Goal: Information Seeking & Learning: Learn about a topic

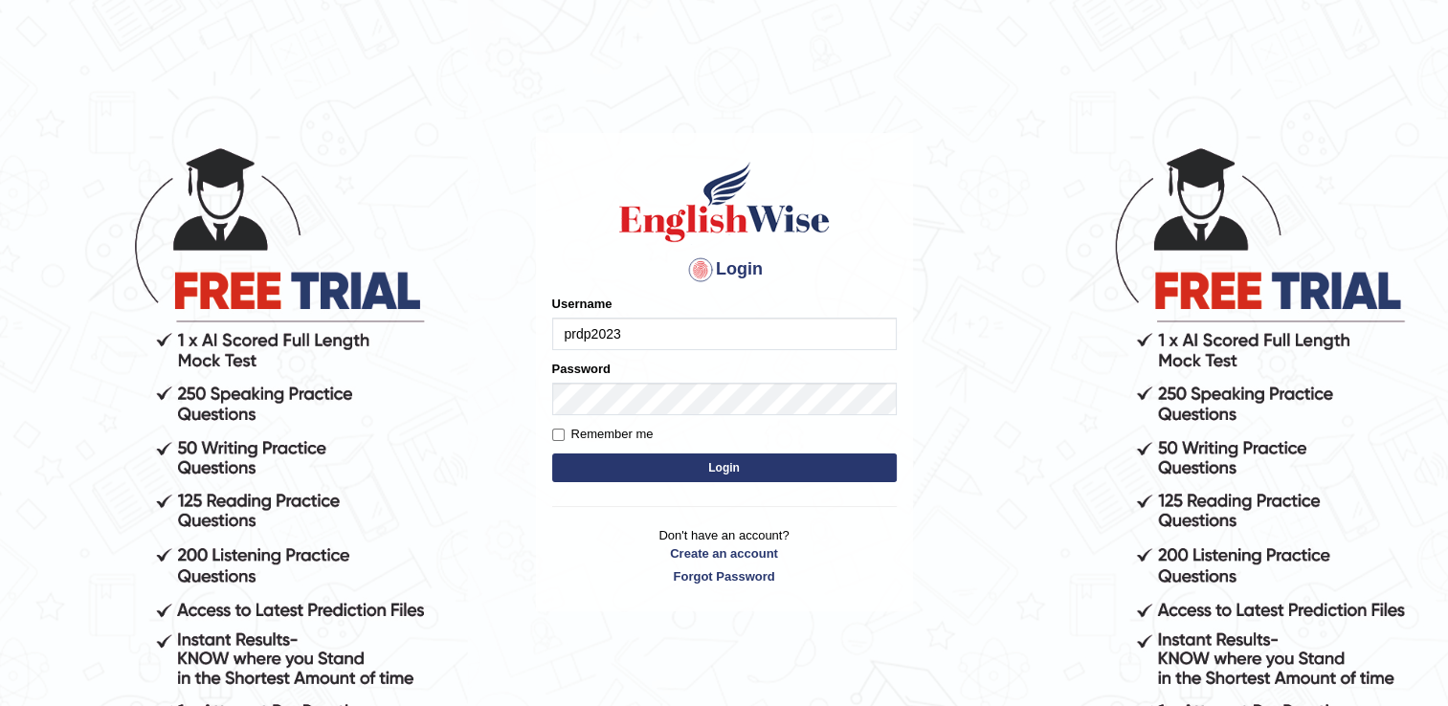
type input "prdp2023"
click at [704, 471] on button "Login" at bounding box center [724, 468] width 345 height 29
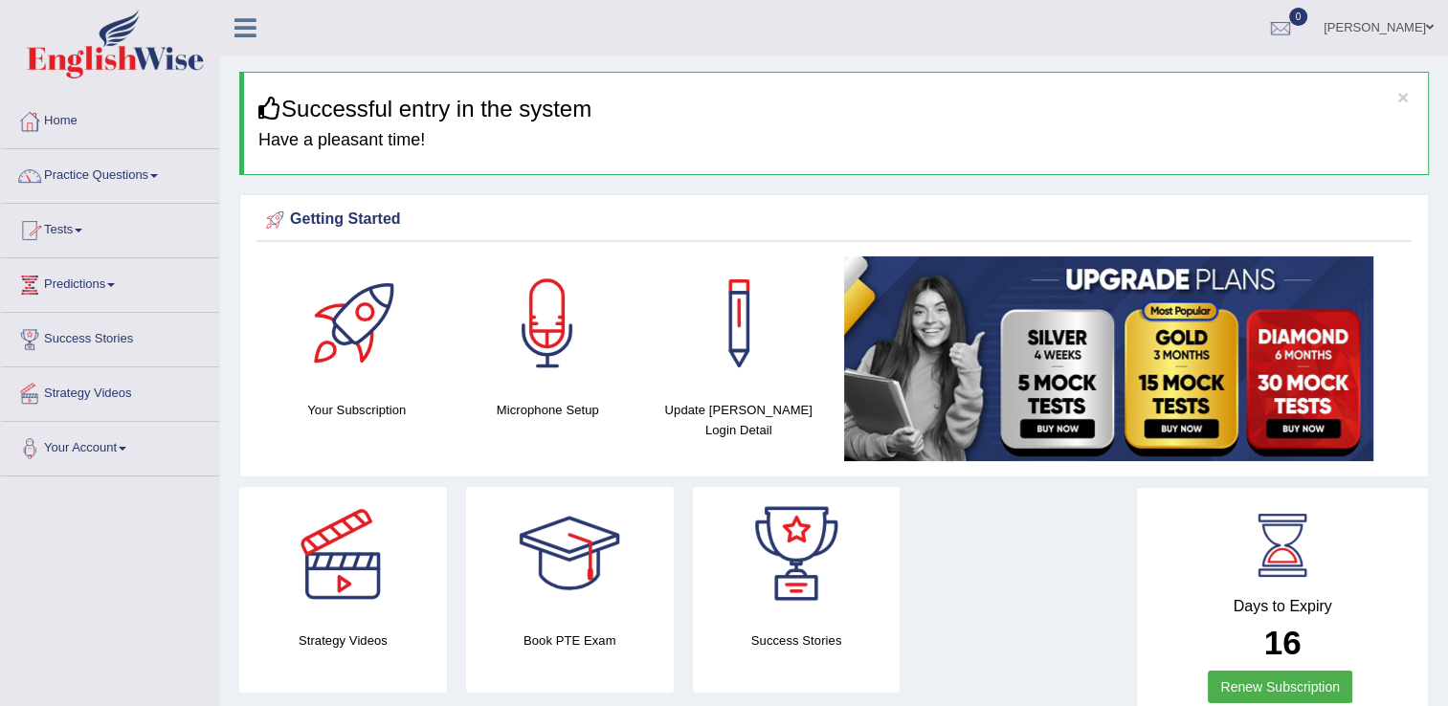
click at [127, 170] on link "Practice Questions" at bounding box center [110, 173] width 218 height 48
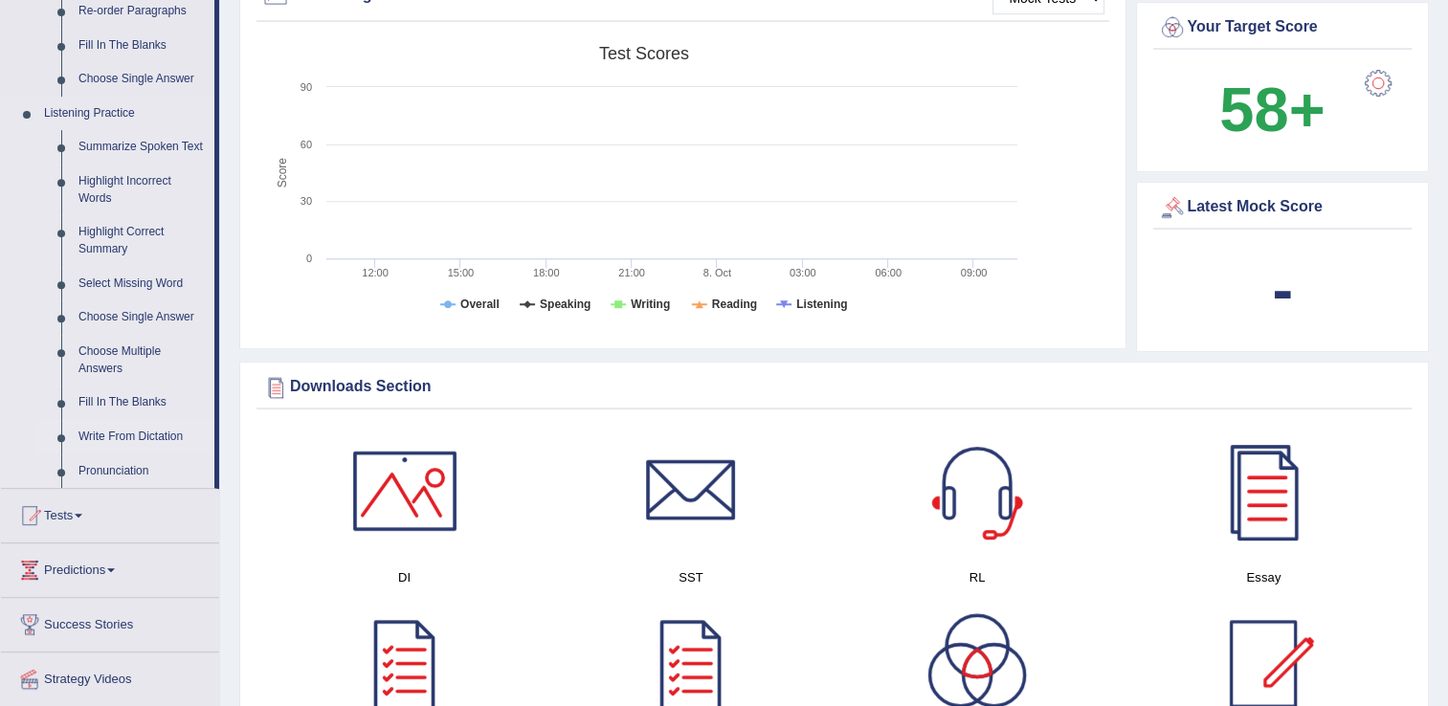
scroll to position [766, 0]
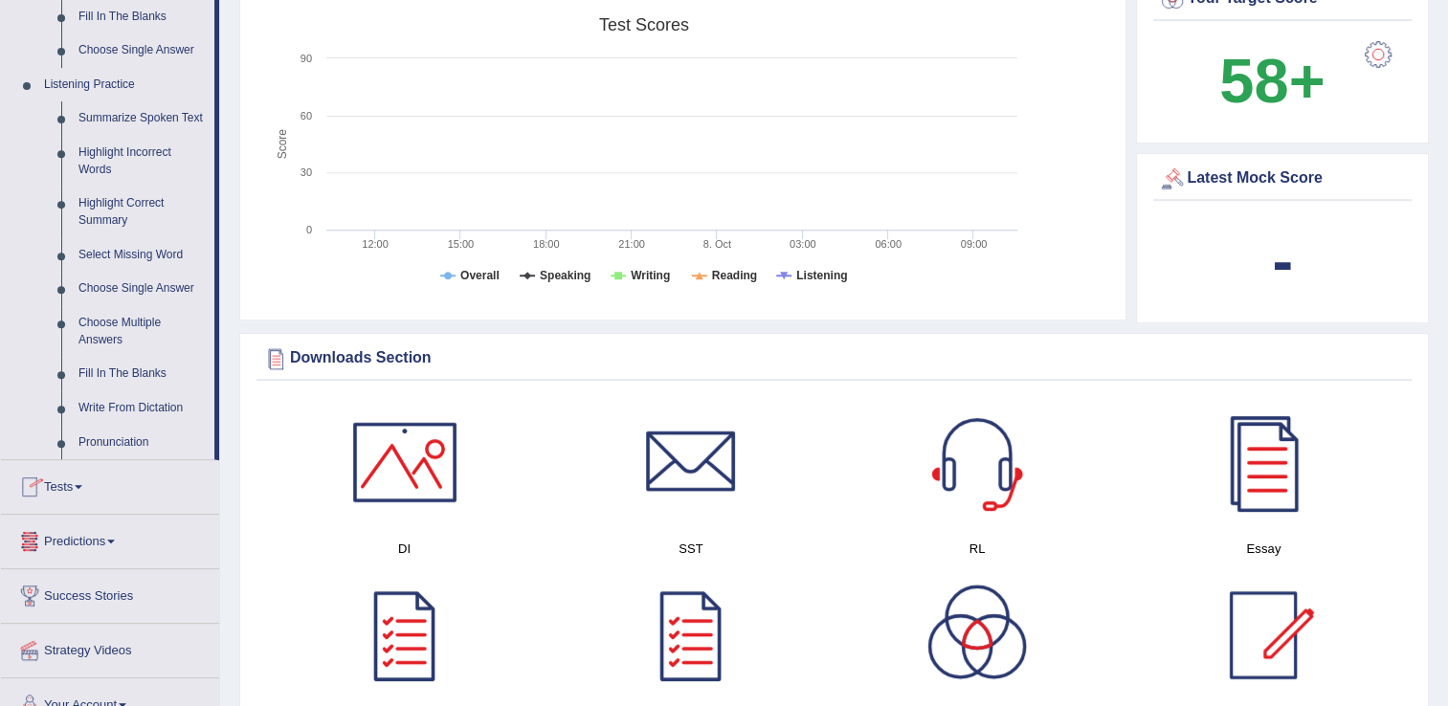
click at [71, 483] on link "Tests" at bounding box center [110, 484] width 218 height 48
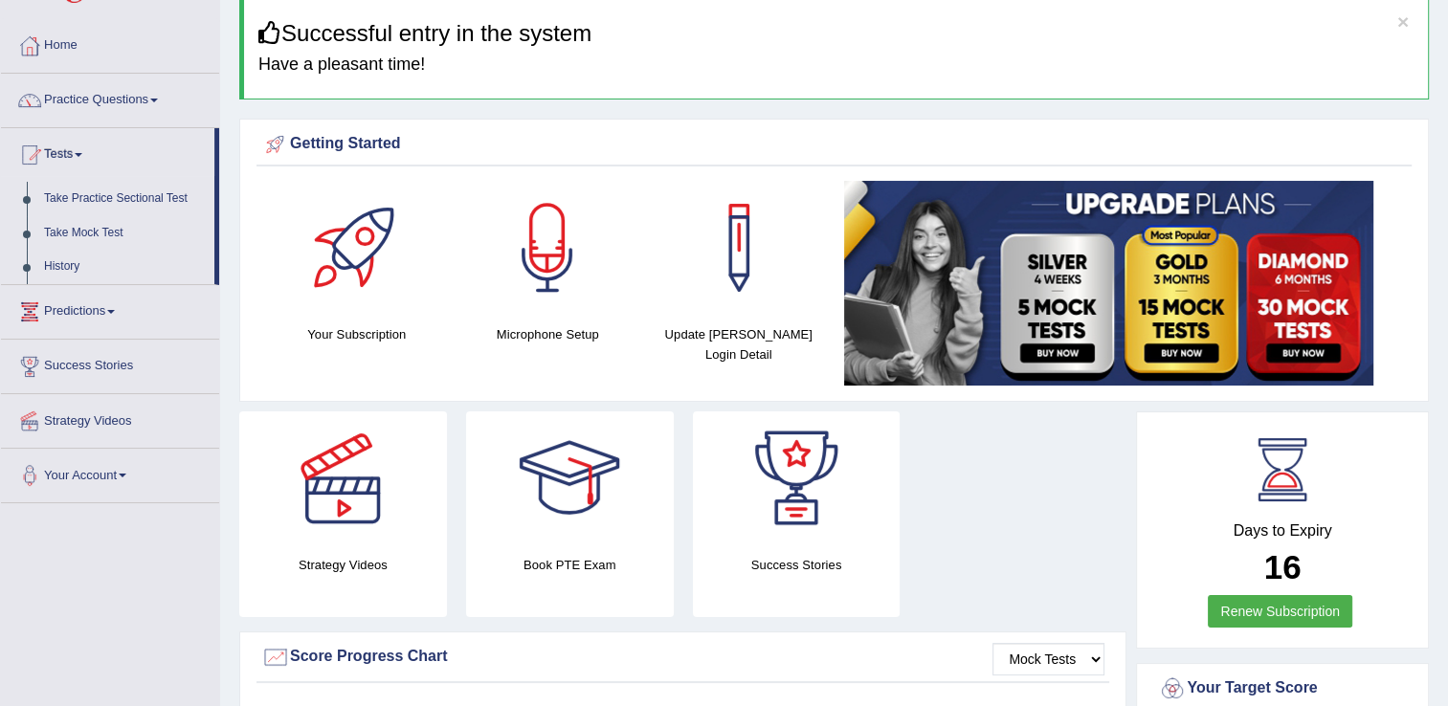
scroll to position [0, 0]
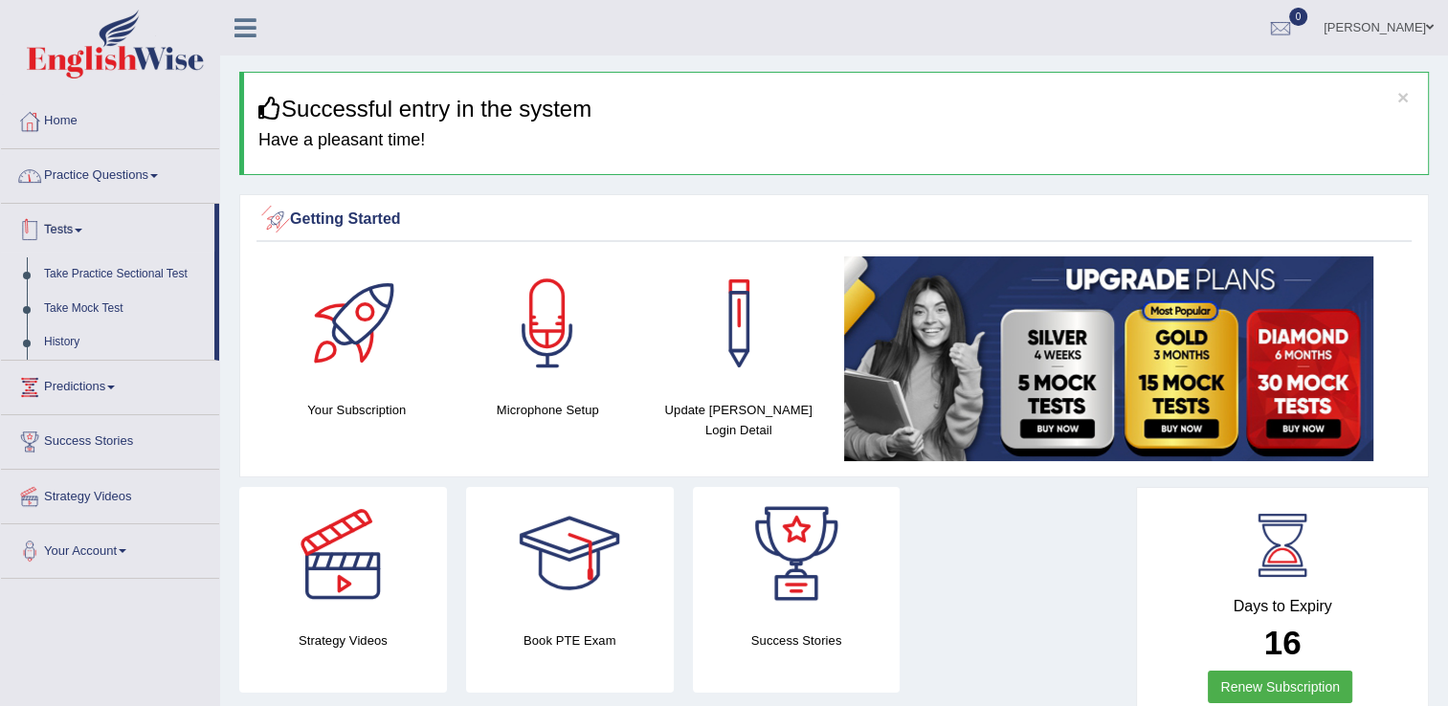
click at [129, 178] on link "Practice Questions" at bounding box center [110, 173] width 218 height 48
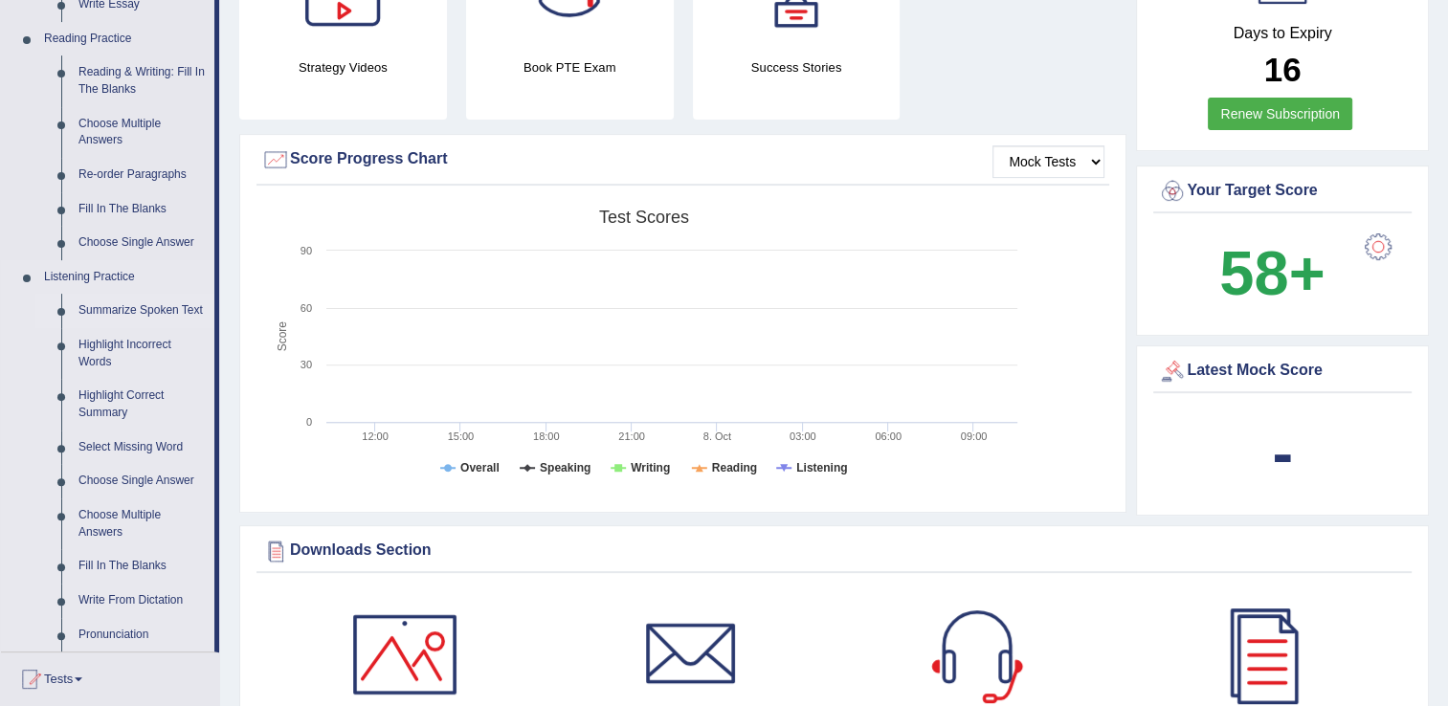
scroll to position [574, 0]
click at [132, 566] on link "Fill In The Blanks" at bounding box center [142, 565] width 145 height 34
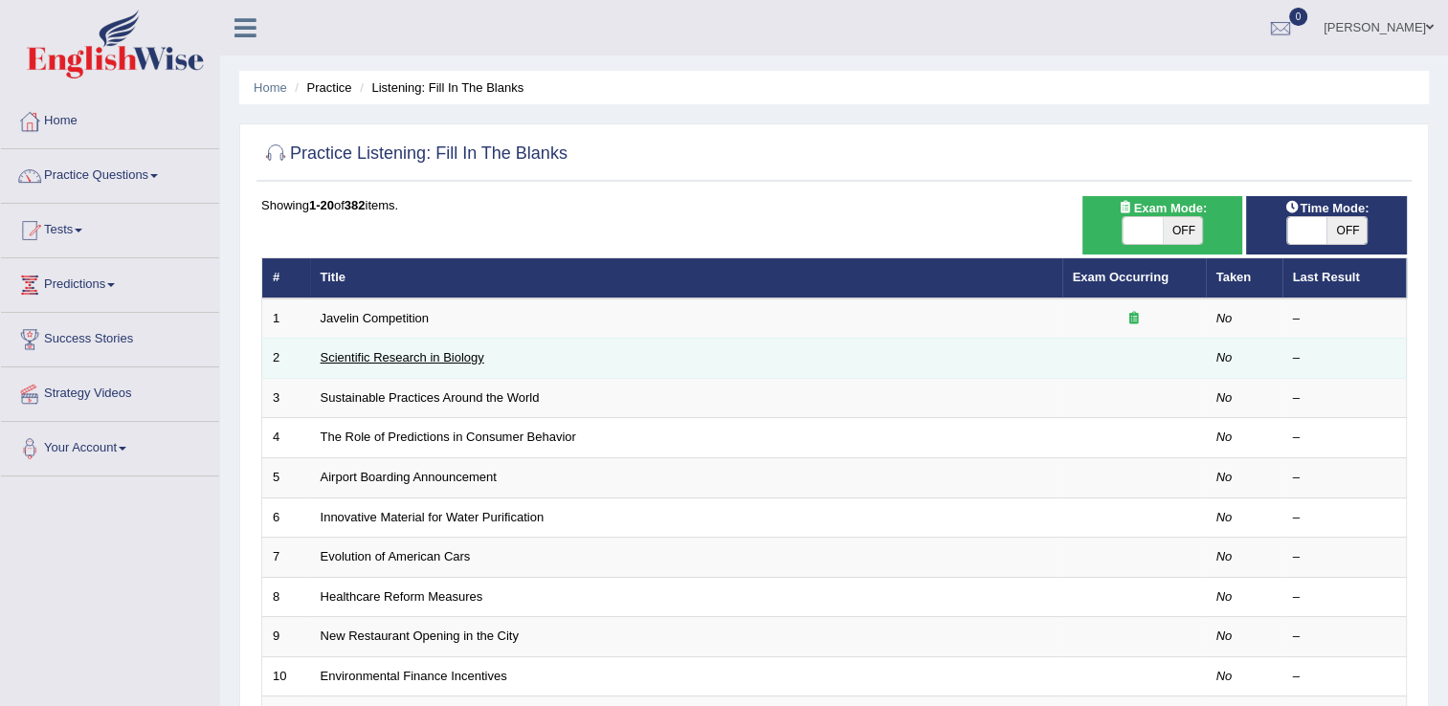
click at [401, 356] on link "Scientific Research in Biology" at bounding box center [403, 357] width 164 height 14
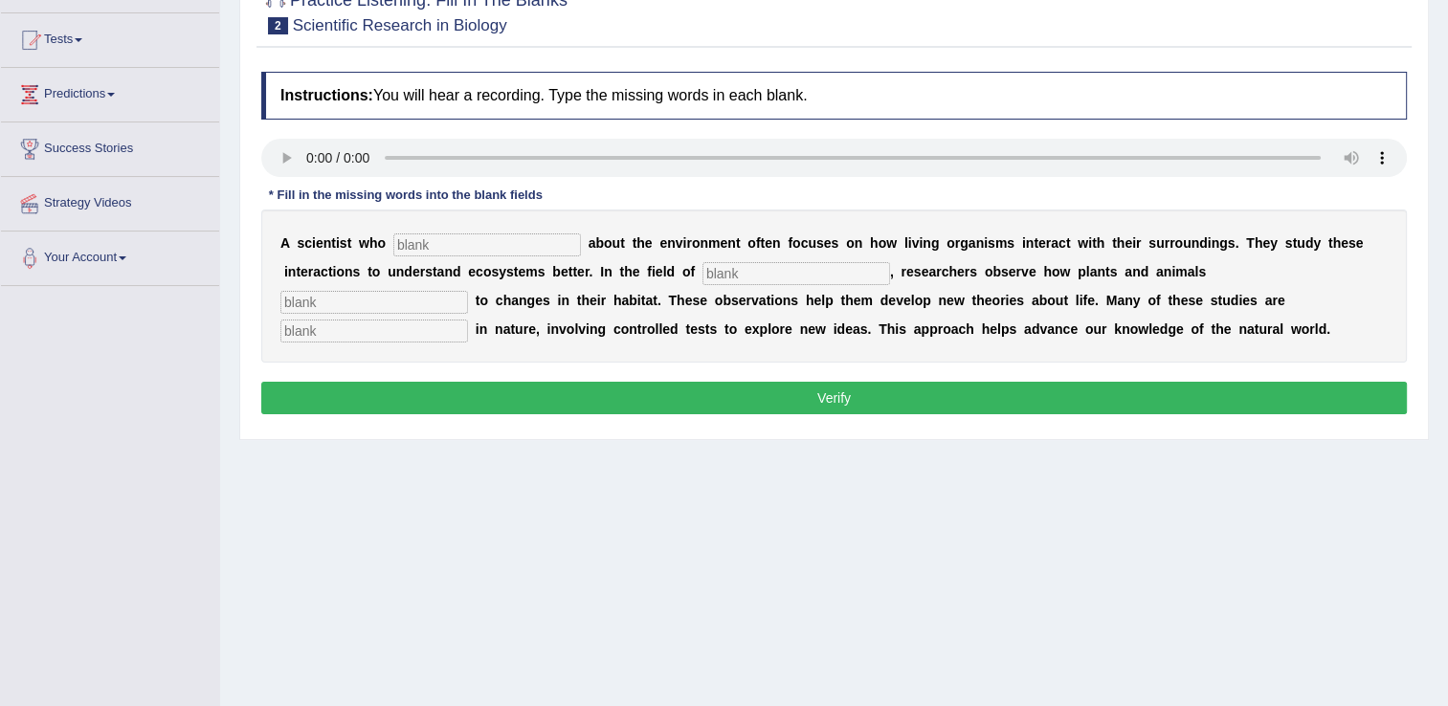
scroll to position [191, 0]
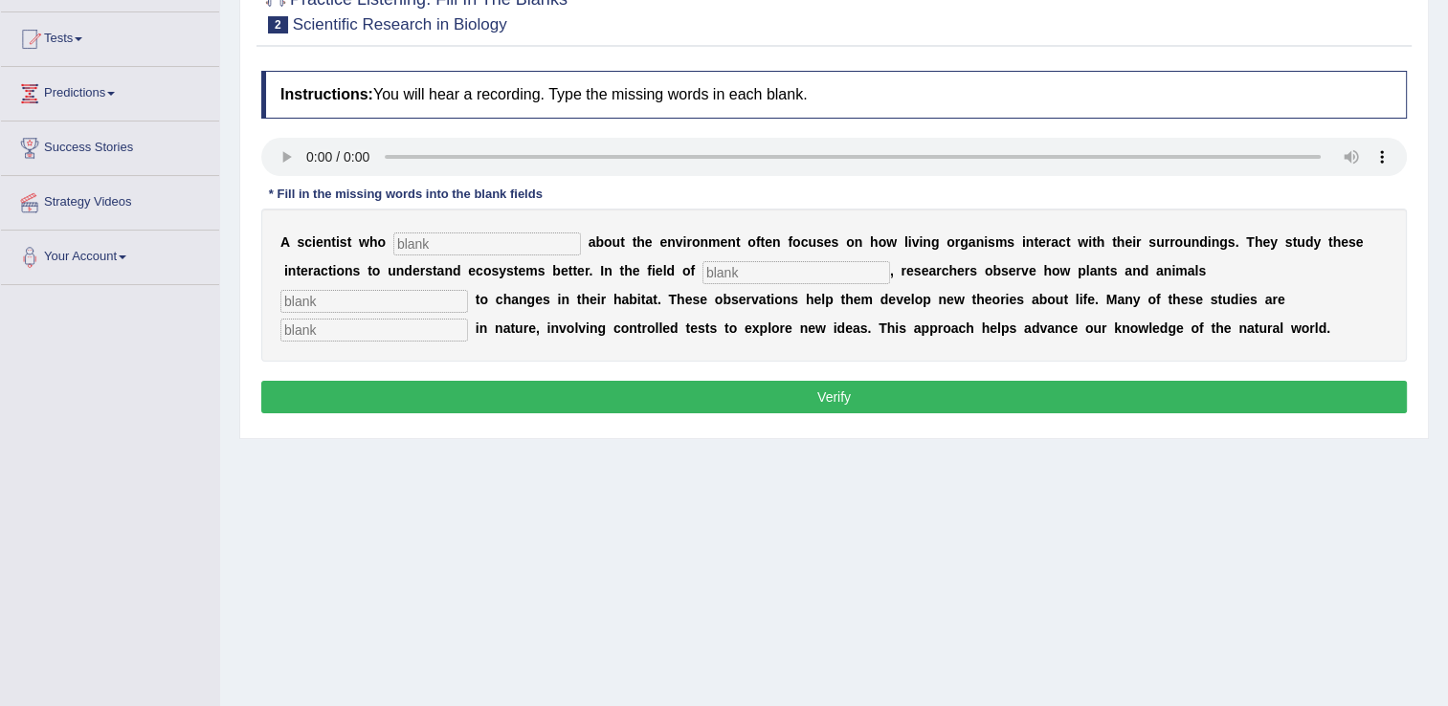
click at [426, 237] on input "text" at bounding box center [487, 244] width 188 height 23
type input "cares"
click at [703, 263] on input "text" at bounding box center [797, 272] width 188 height 23
type input "biology"
type input "respond"
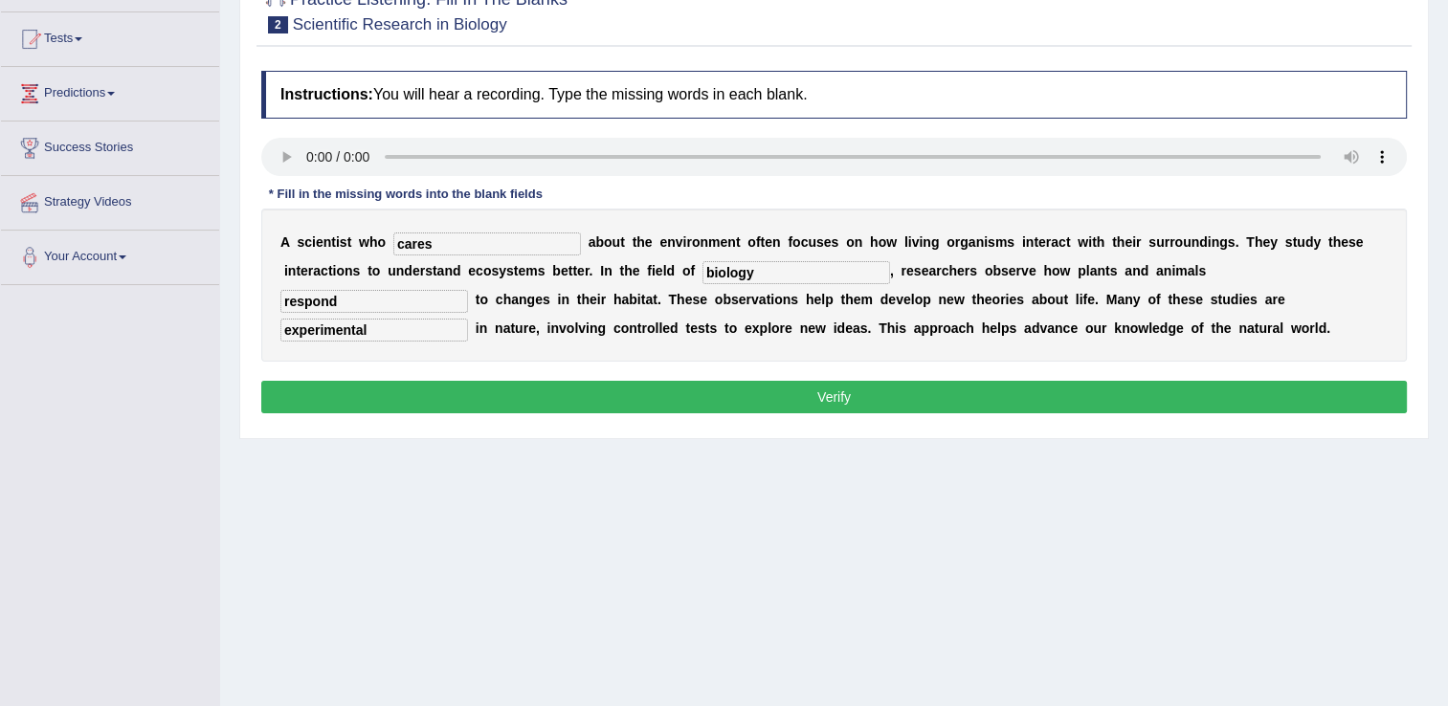
type input "experimental"
click at [837, 394] on button "Verify" at bounding box center [834, 397] width 1146 height 33
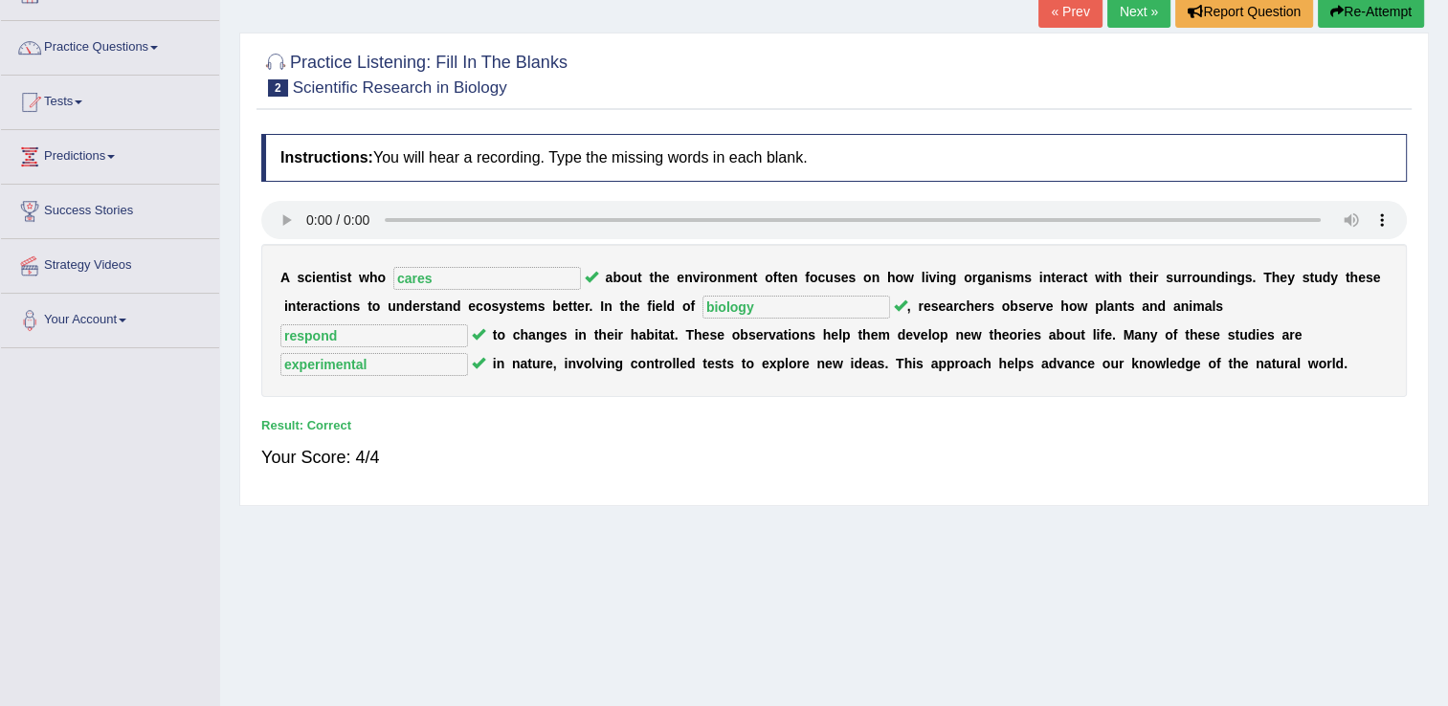
scroll to position [96, 0]
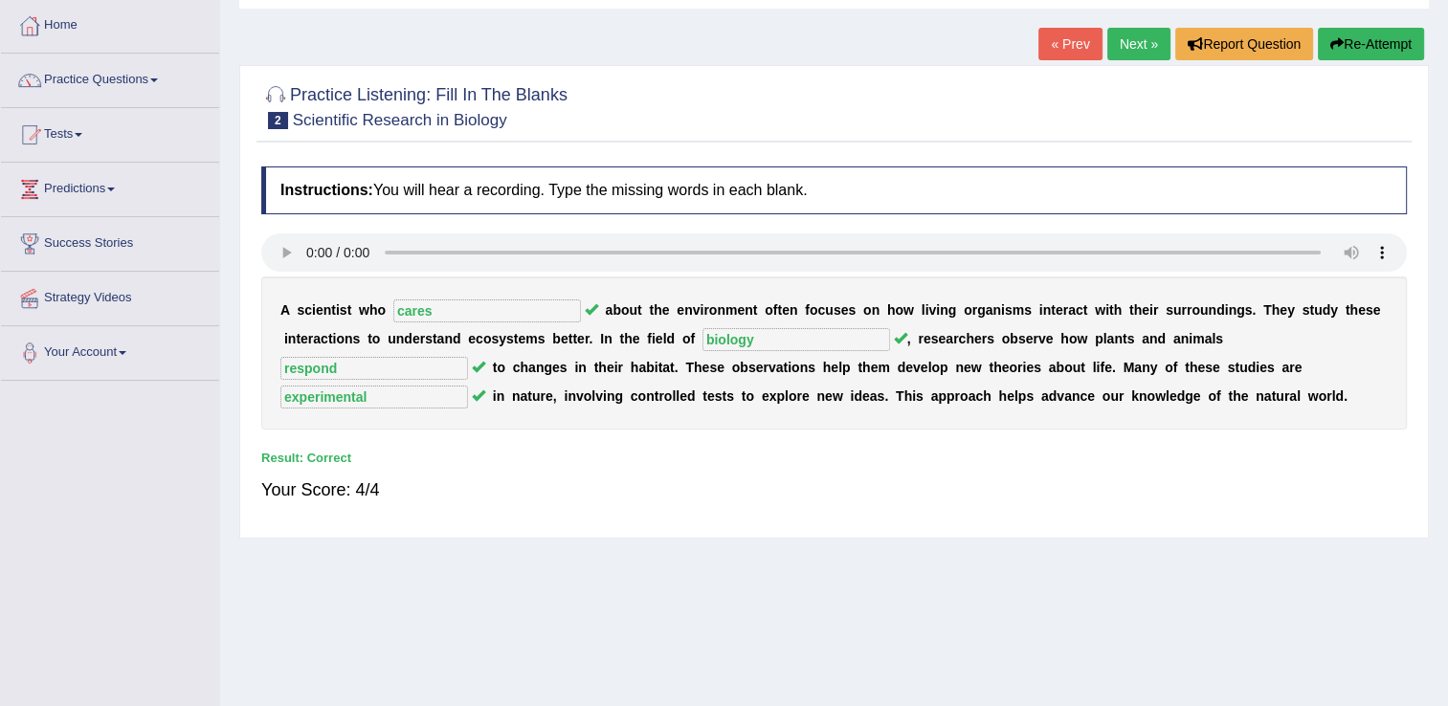
click at [1143, 40] on link "Next »" at bounding box center [1138, 44] width 63 height 33
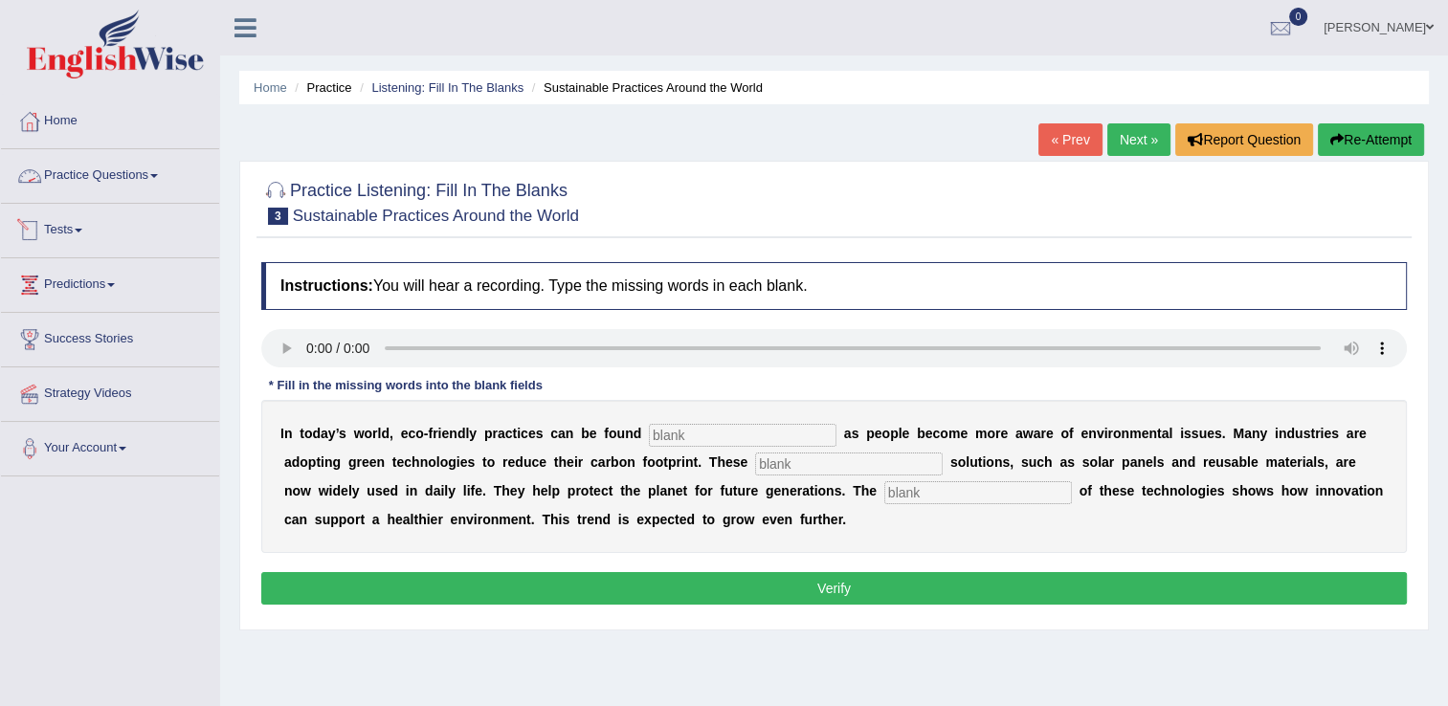
click at [123, 178] on link "Practice Questions" at bounding box center [110, 173] width 218 height 48
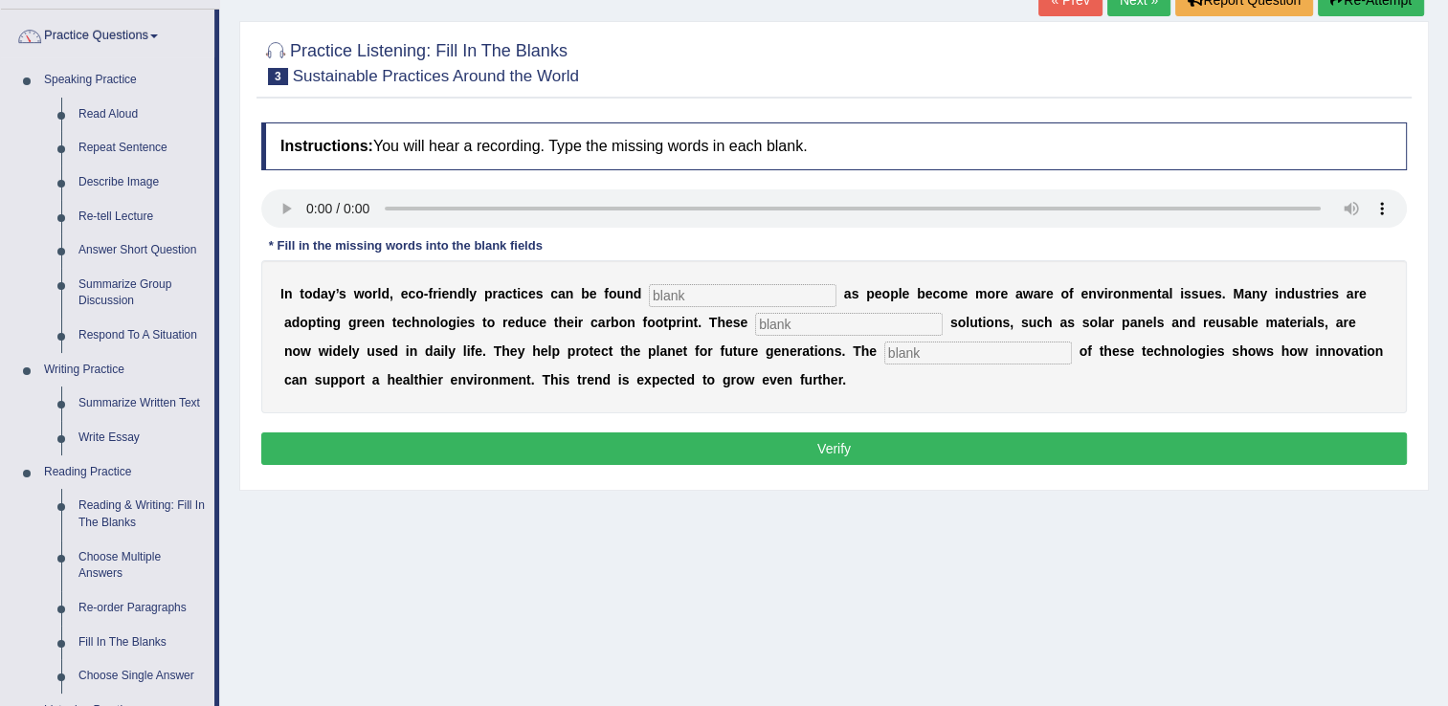
scroll to position [96, 0]
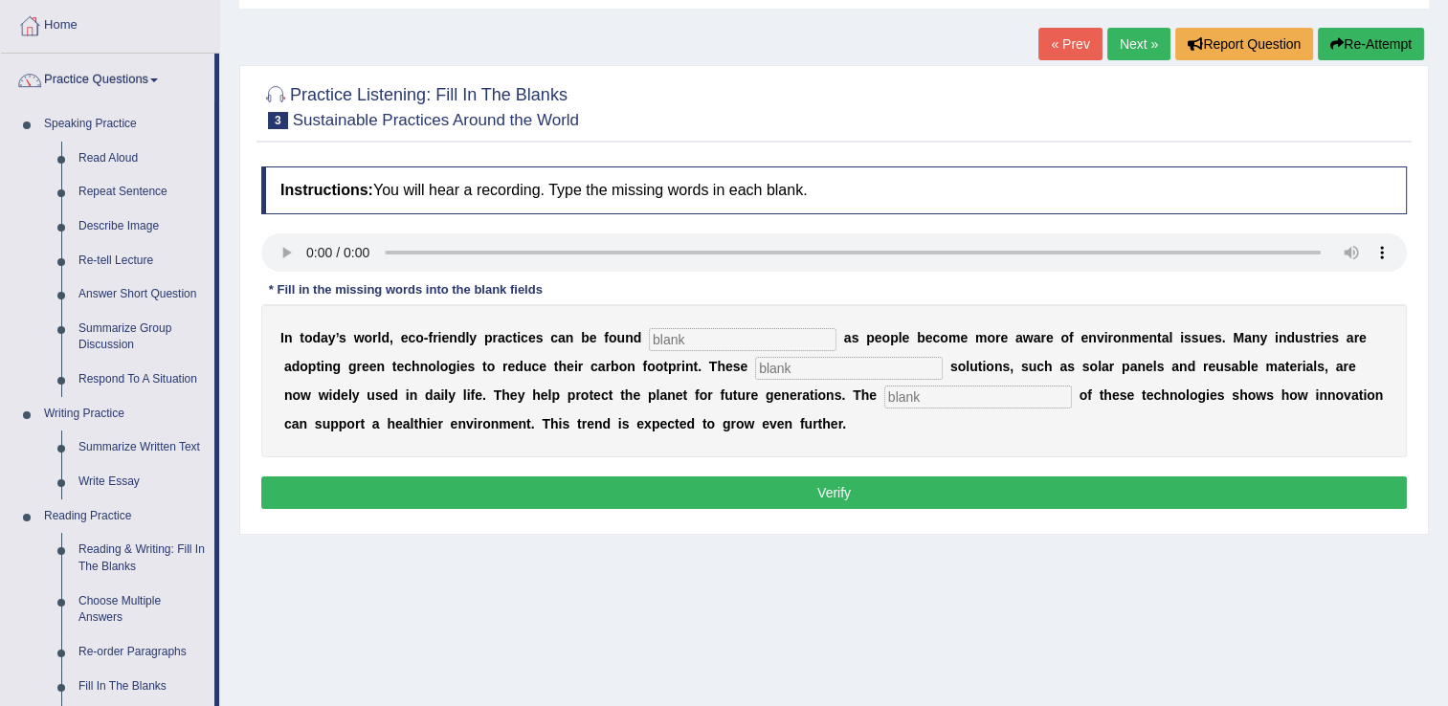
click at [755, 362] on input "text" at bounding box center [849, 368] width 188 height 23
click at [671, 332] on input "text" at bounding box center [743, 339] width 188 height 23
click at [689, 344] on input "text" at bounding box center [743, 339] width 188 height 23
type input "everywhere"
click at [755, 369] on input "text" at bounding box center [849, 368] width 188 height 23
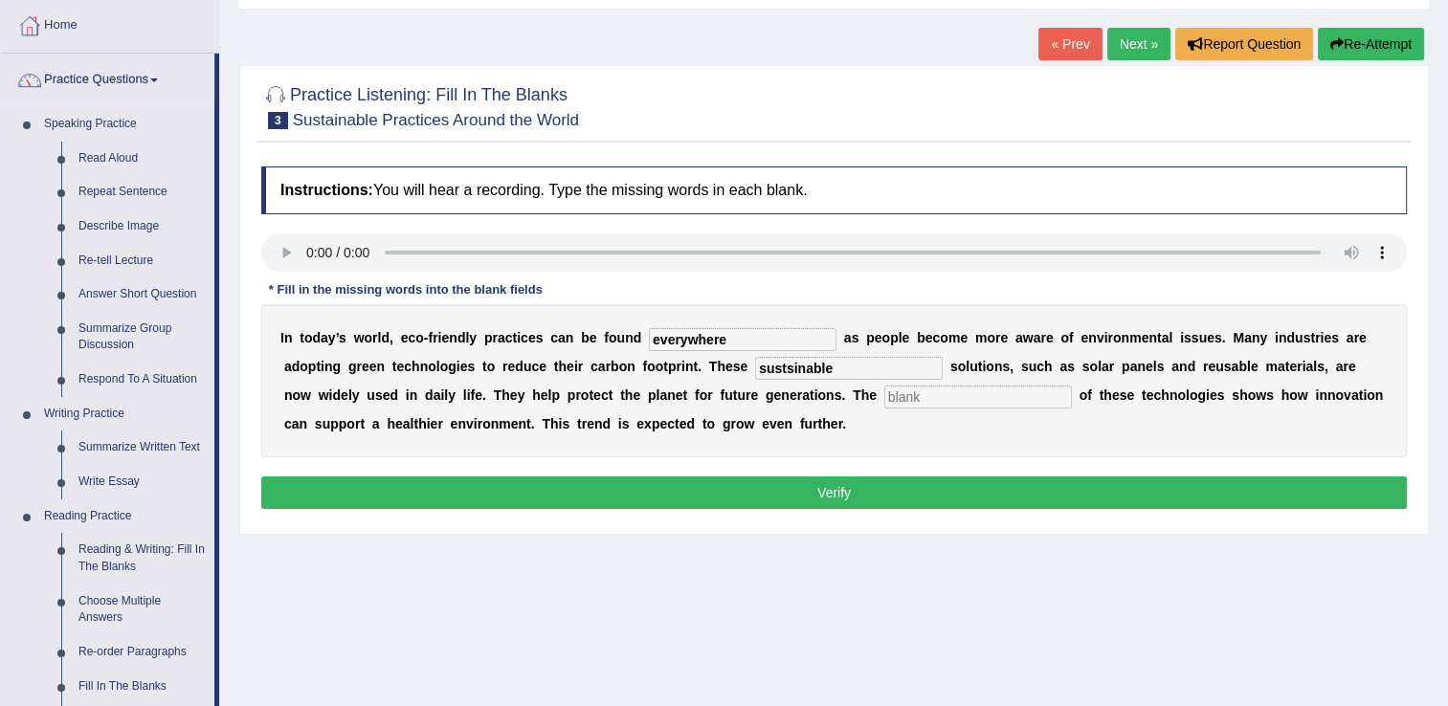
type input "sustsinable"
click at [884, 391] on input "text" at bounding box center [978, 397] width 188 height 23
type input "applications"
click at [808, 490] on button "Verify" at bounding box center [834, 493] width 1146 height 33
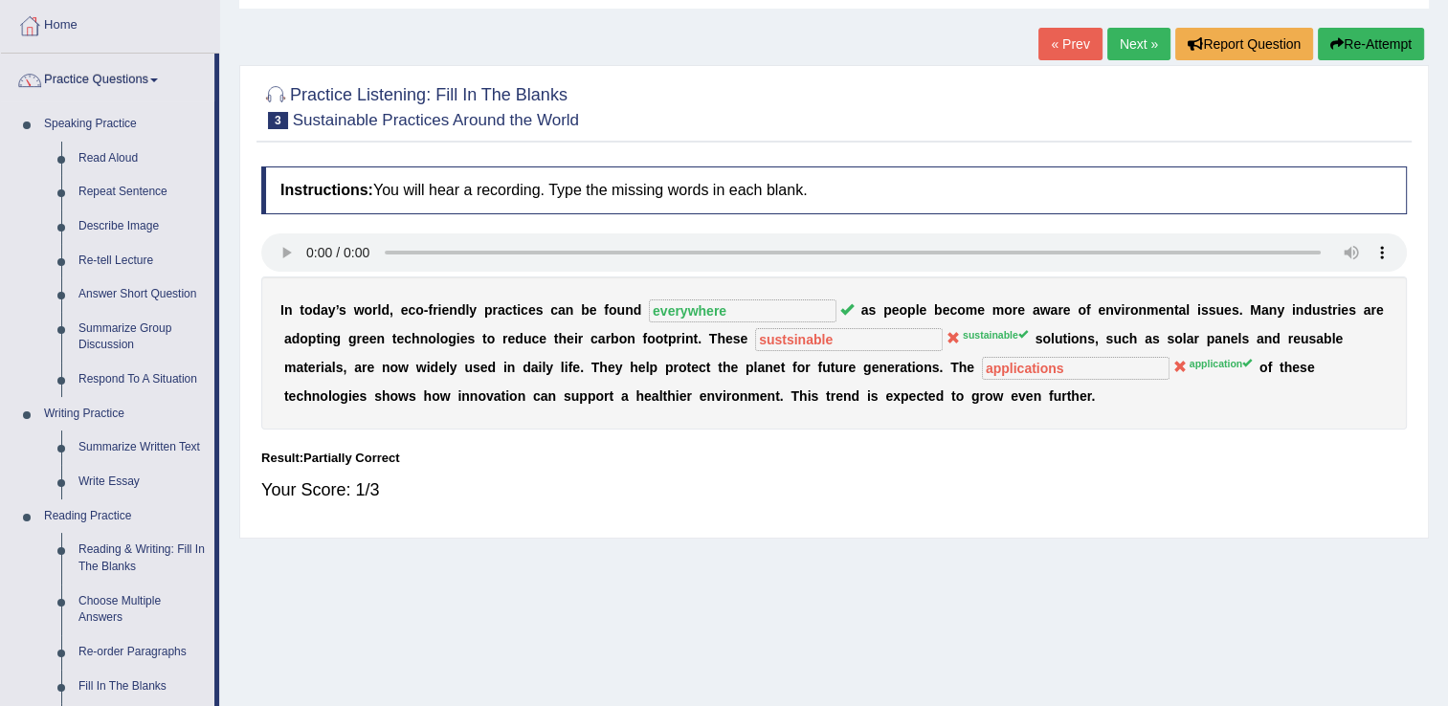
click at [1394, 44] on button "Re-Attempt" at bounding box center [1371, 44] width 106 height 33
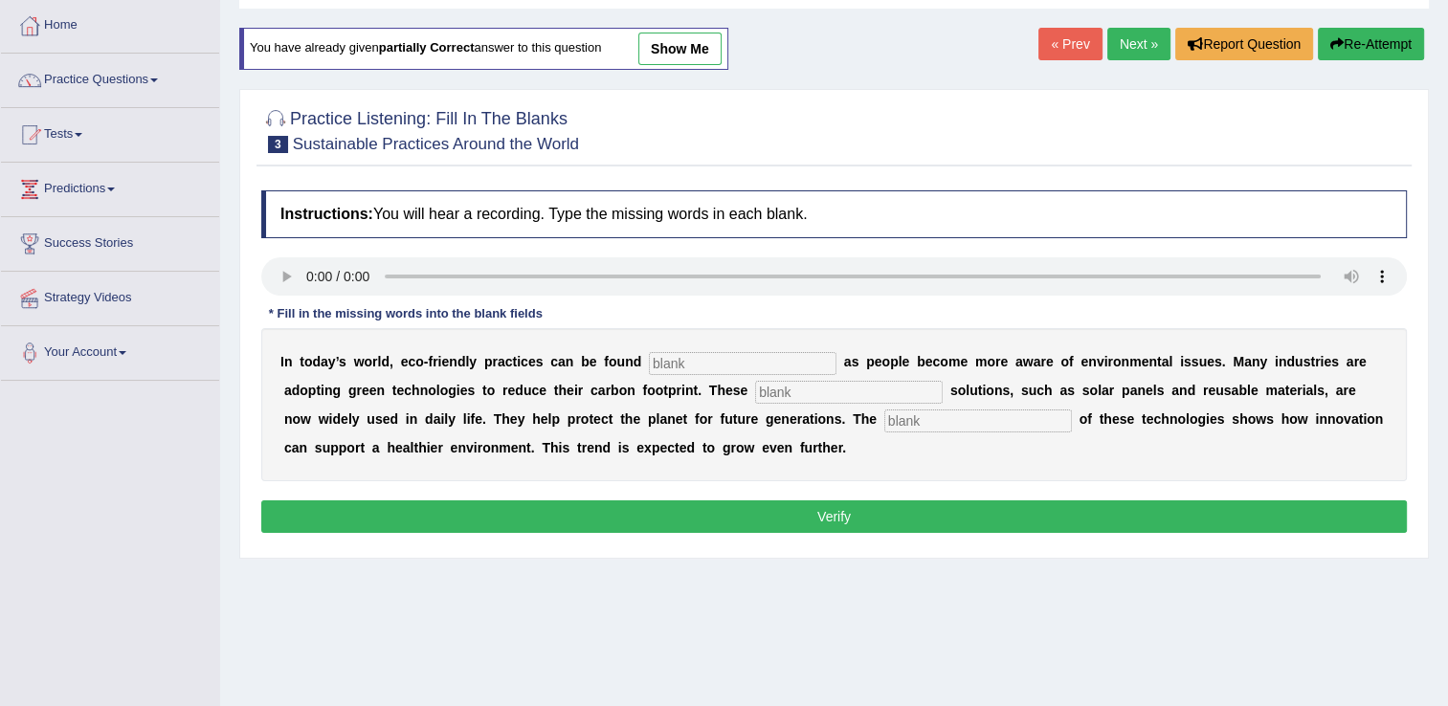
click at [678, 353] on input "text" at bounding box center [743, 363] width 188 height 23
type input "everywhere"
click at [807, 488] on div "Instructions: You will hear a recording. Type the missing words in each blank. …" at bounding box center [834, 365] width 1155 height 368
click at [1130, 49] on link "Next »" at bounding box center [1138, 44] width 63 height 33
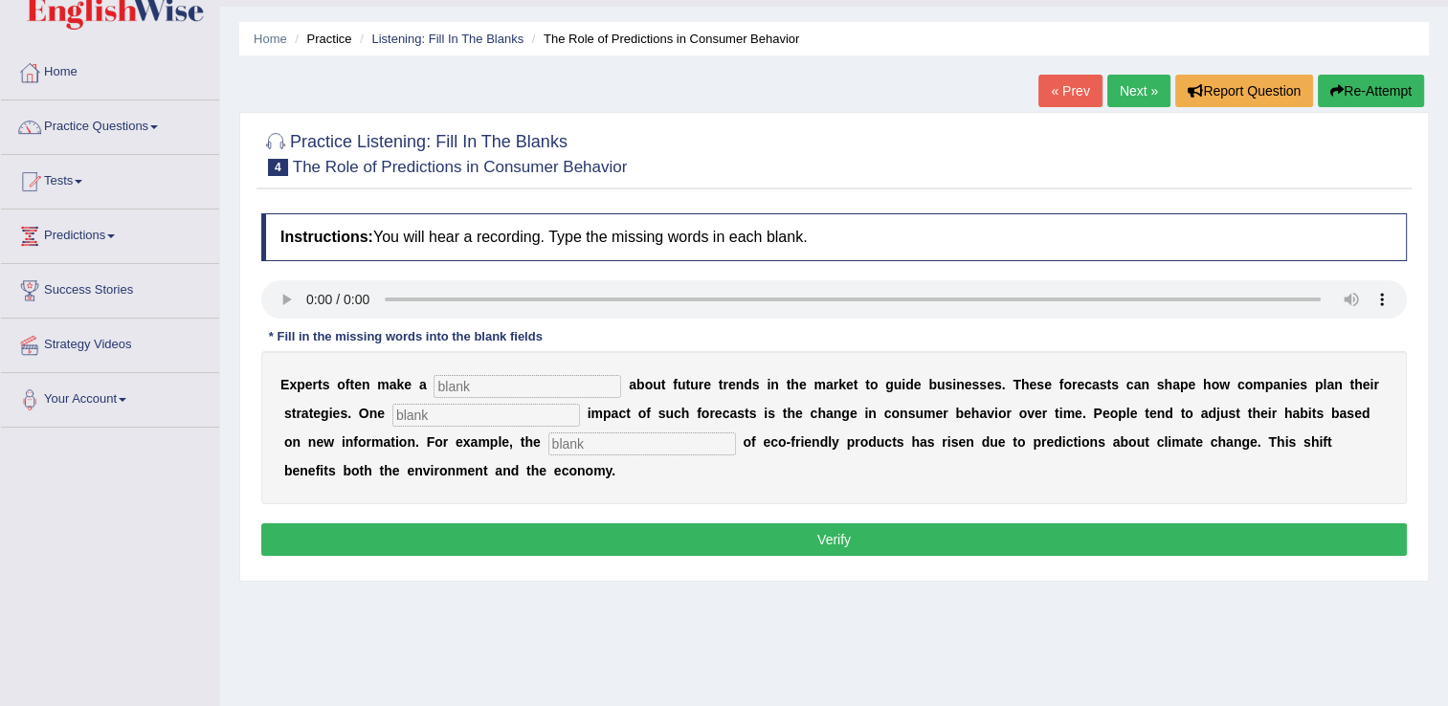
scroll to position [96, 0]
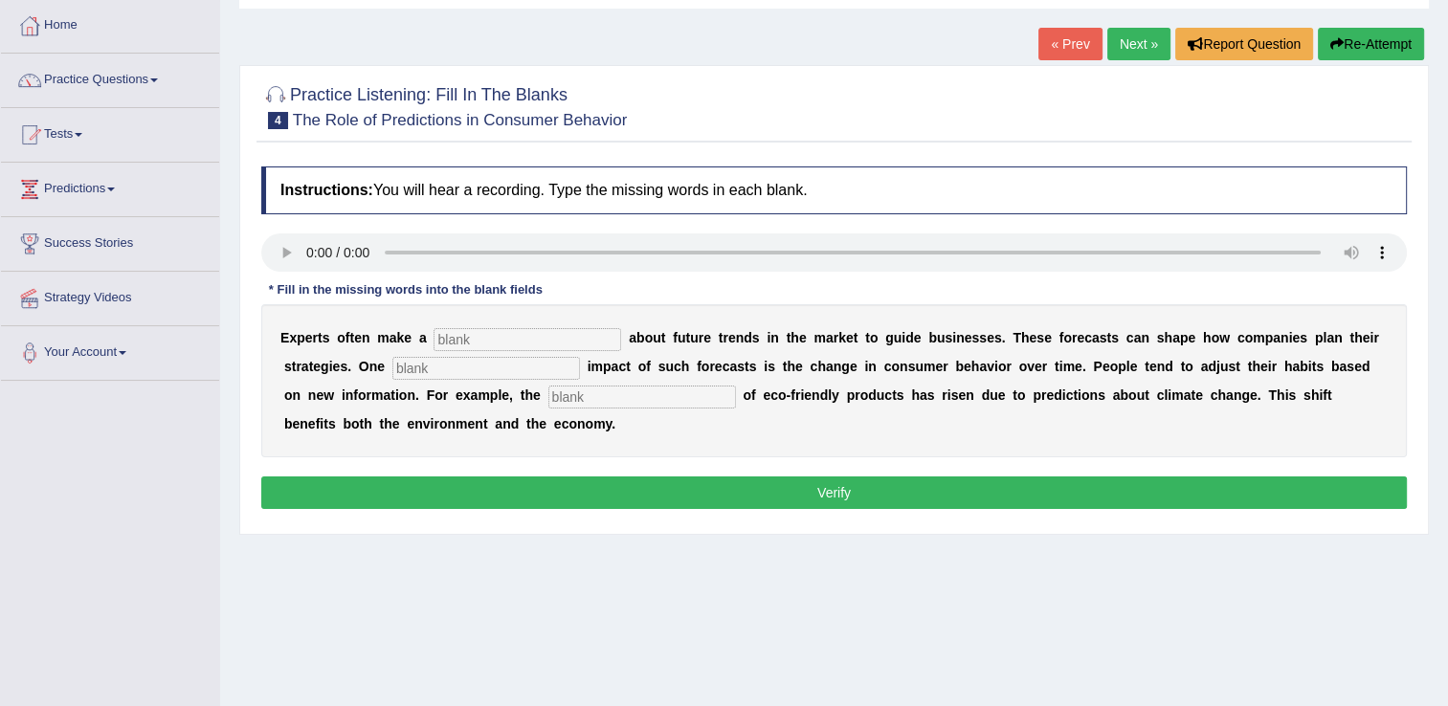
click at [505, 336] on input "text" at bounding box center [528, 339] width 188 height 23
type input "prediction"
click at [403, 362] on input "text" at bounding box center [486, 368] width 188 height 23
type input "profound"
click at [548, 400] on input "text" at bounding box center [642, 397] width 188 height 23
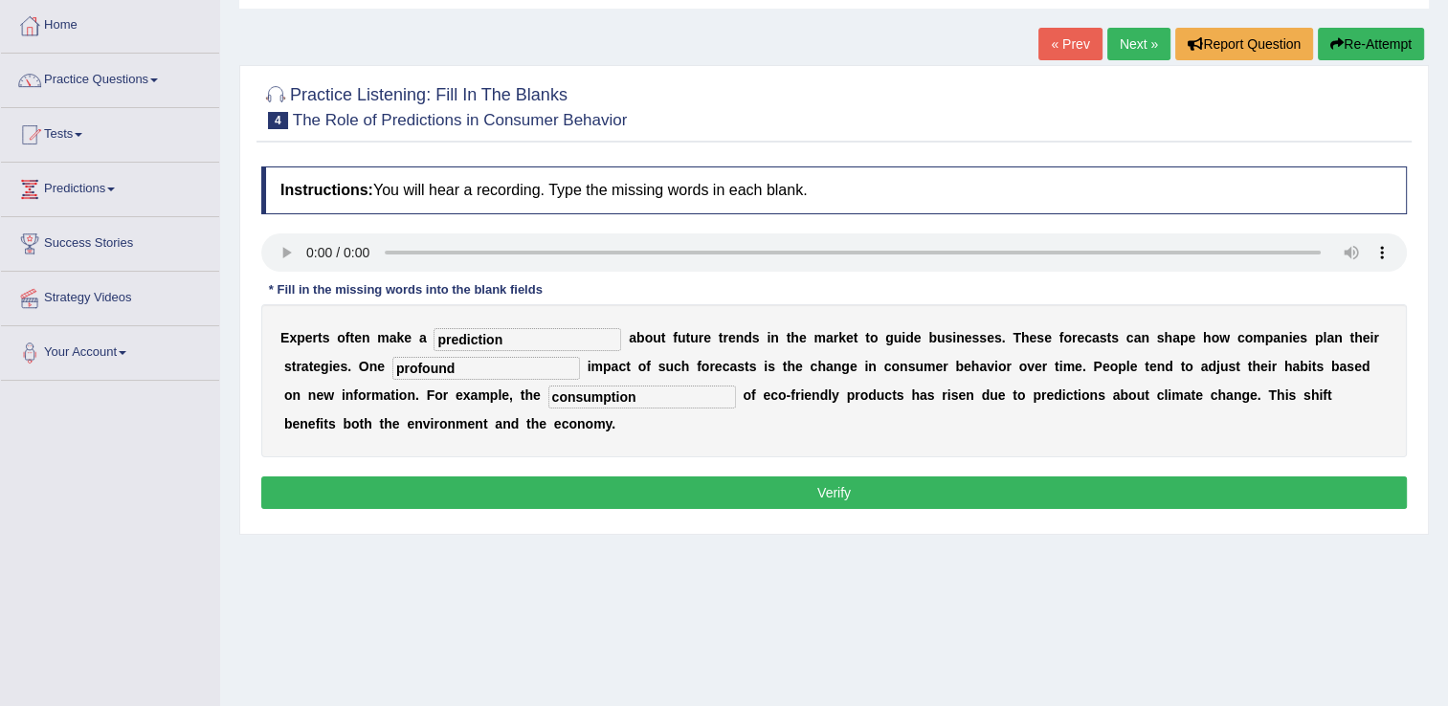
type input "consumption"
click at [910, 488] on button "Verify" at bounding box center [834, 493] width 1146 height 33
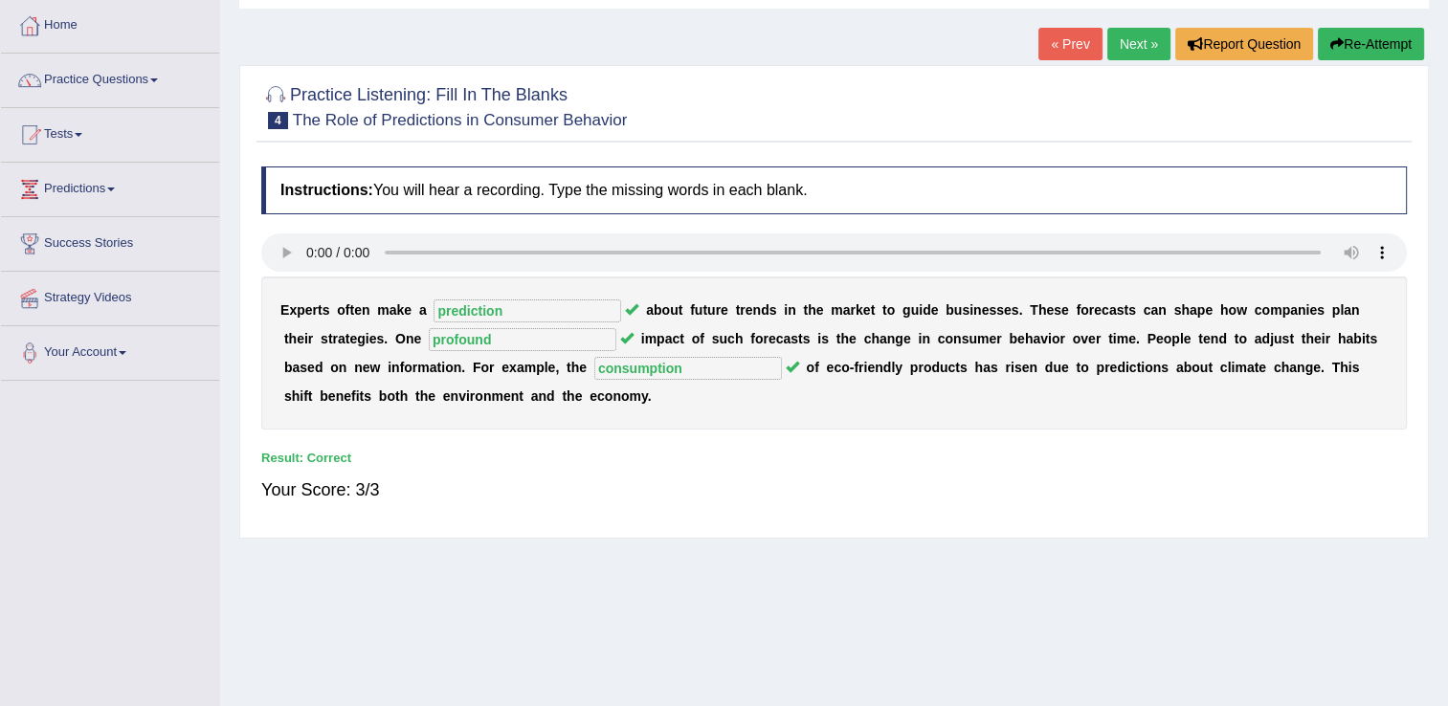
click at [134, 86] on link "Practice Questions" at bounding box center [110, 78] width 218 height 48
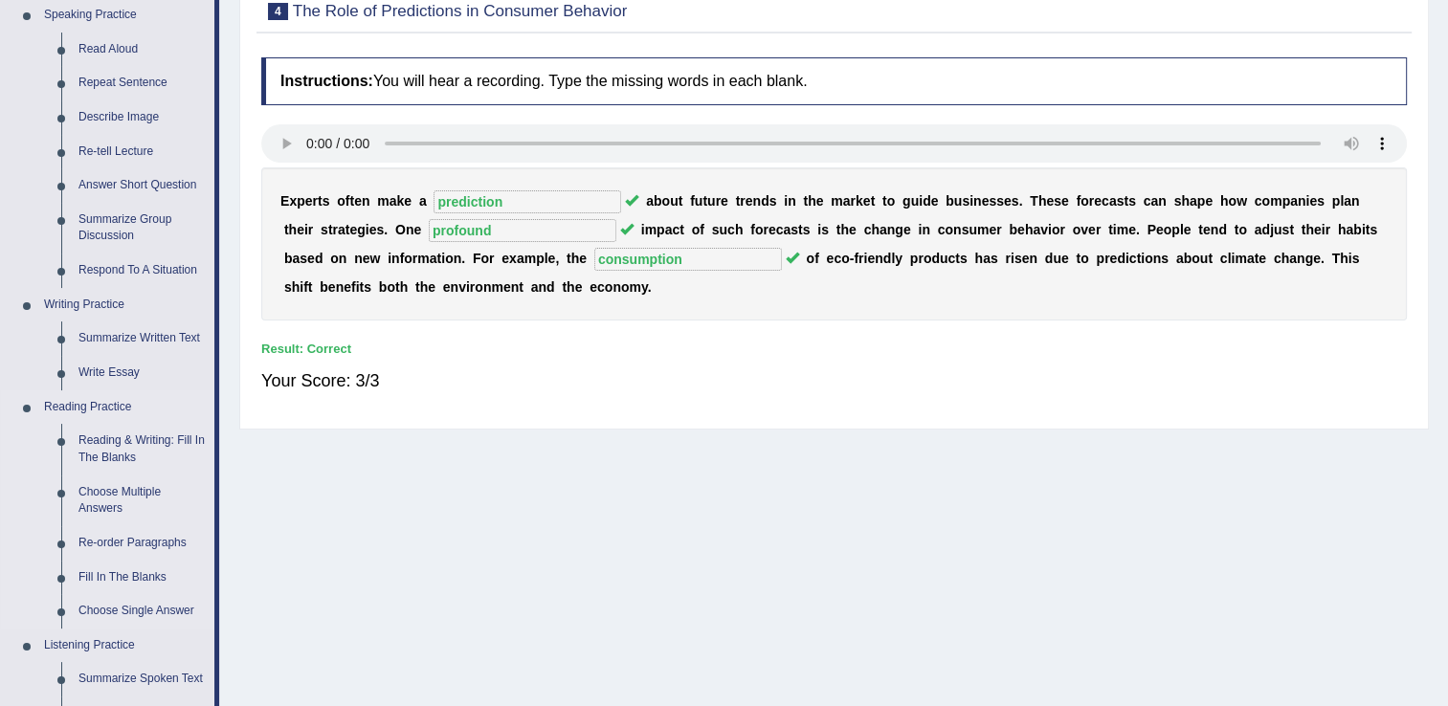
scroll to position [479, 0]
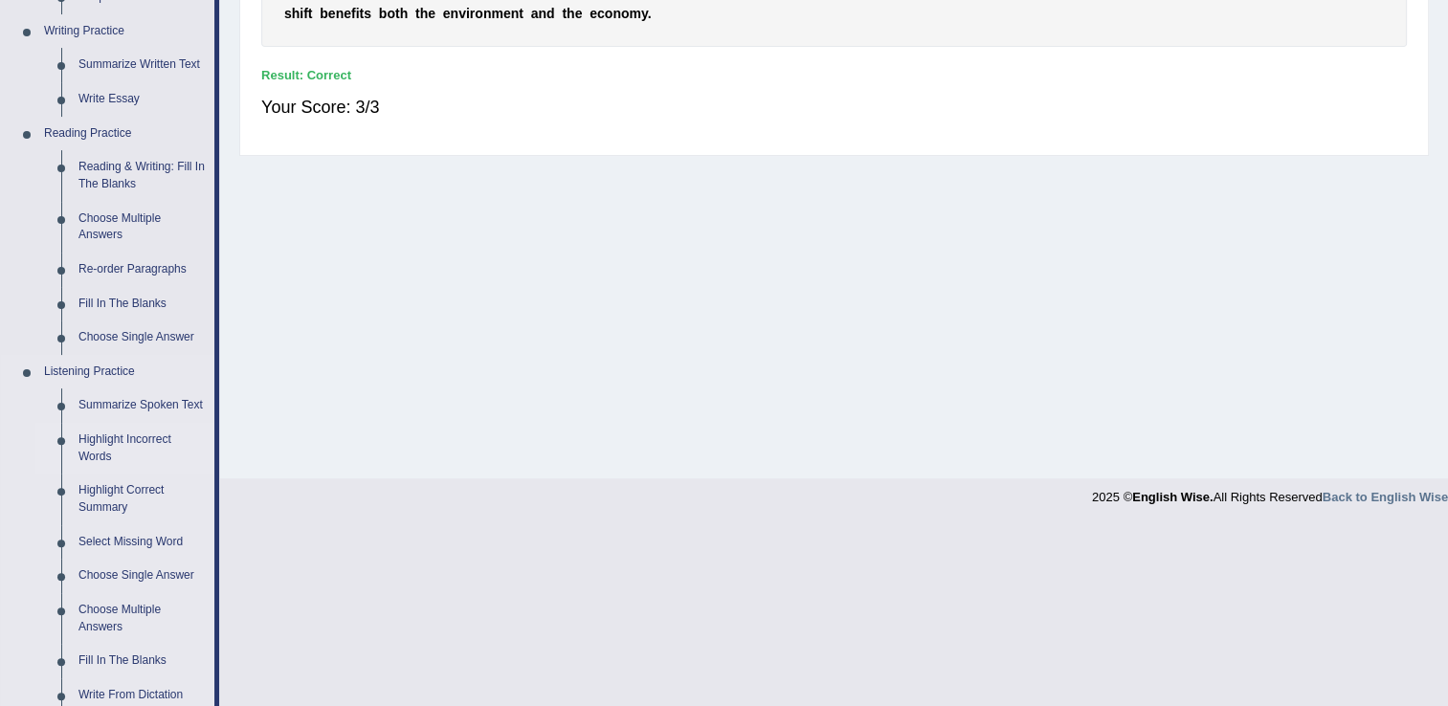
click at [125, 434] on link "Highlight Incorrect Words" at bounding box center [142, 448] width 145 height 51
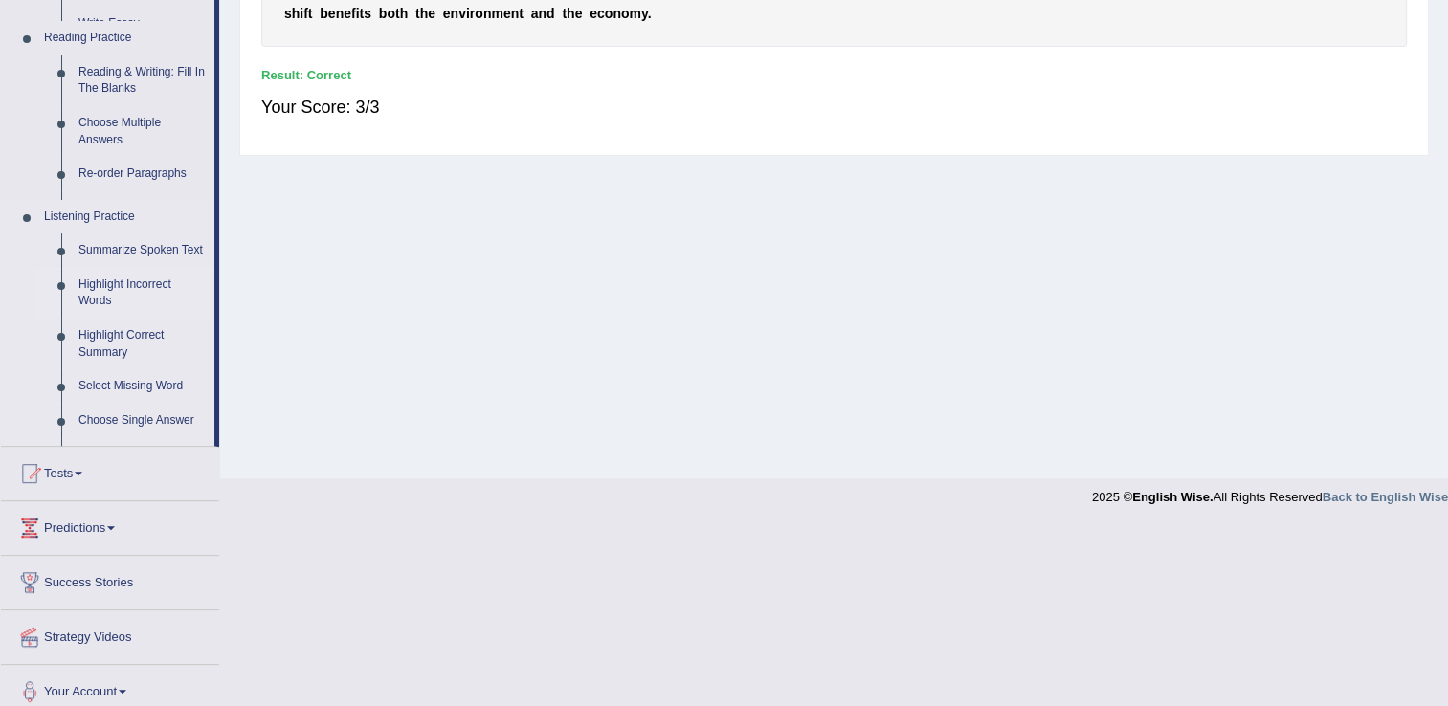
scroll to position [299, 0]
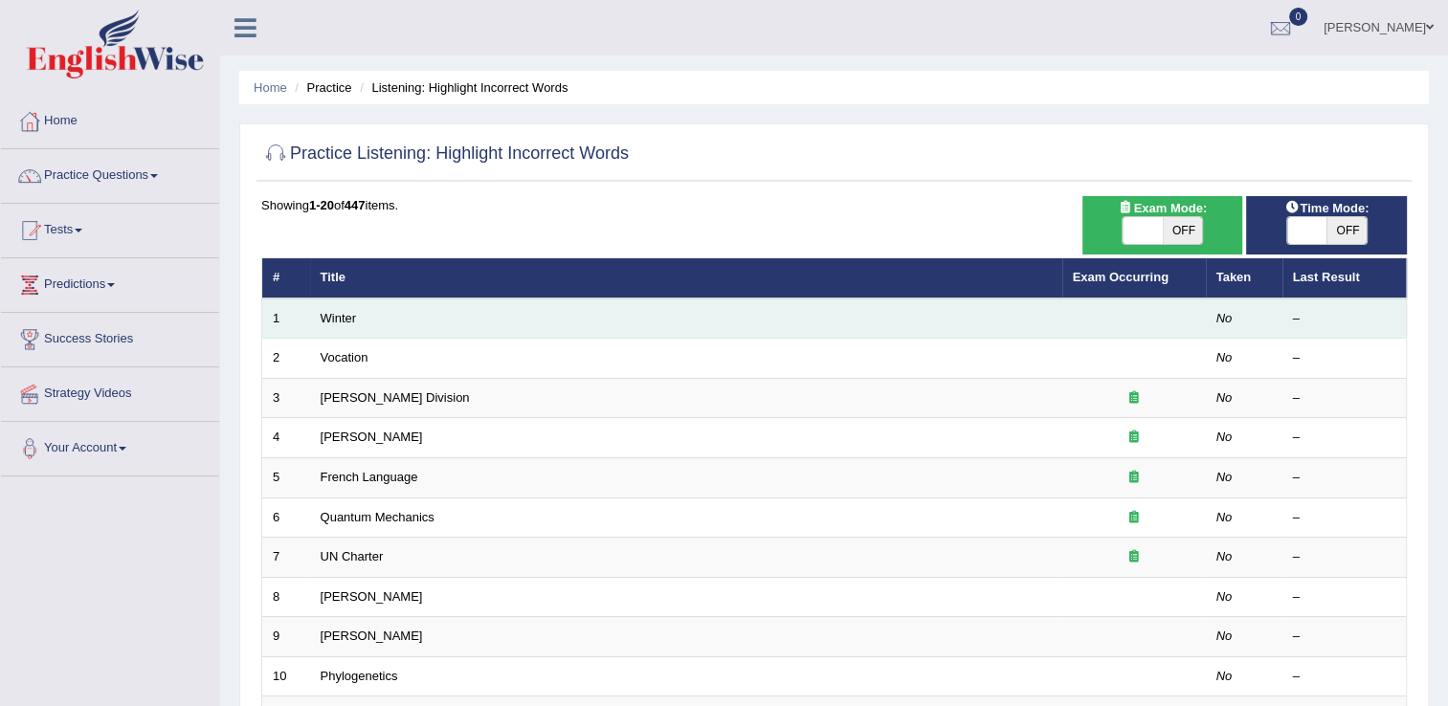
click at [342, 304] on td "Winter" at bounding box center [686, 319] width 752 height 40
click at [341, 314] on link "Winter" at bounding box center [339, 318] width 36 height 14
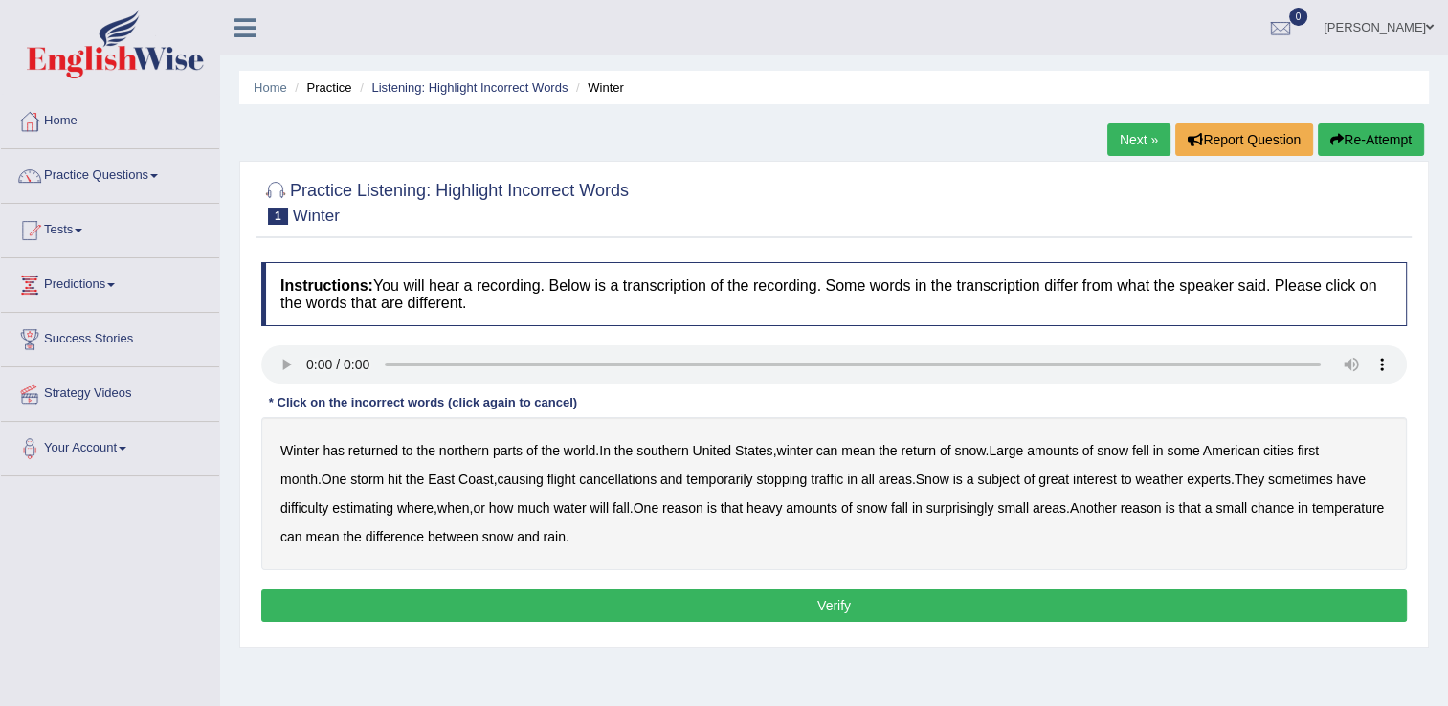
scroll to position [96, 0]
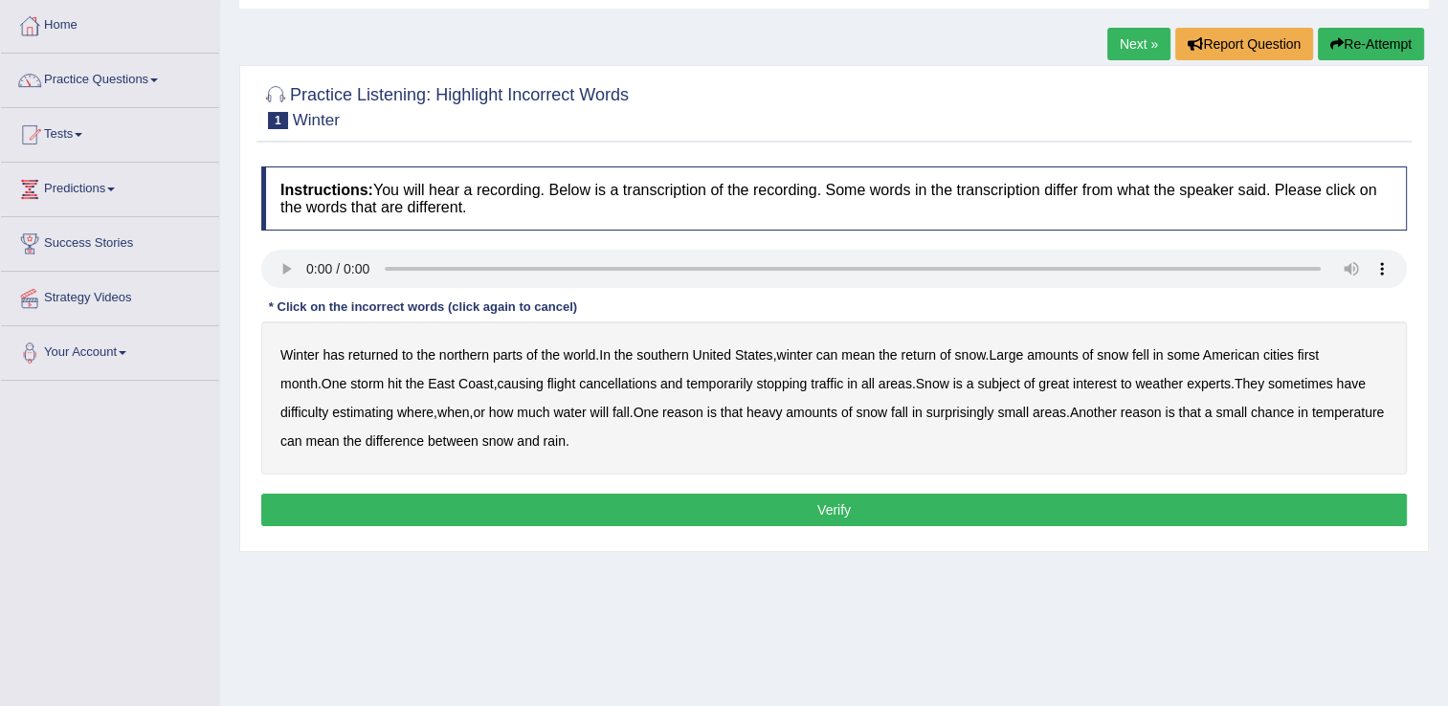
click at [295, 349] on b "Winter" at bounding box center [299, 354] width 38 height 15
click at [377, 360] on b "returned" at bounding box center [373, 354] width 50 height 15
click at [368, 349] on b "returned" at bounding box center [373, 354] width 50 height 15
click at [289, 347] on b "Winter" at bounding box center [299, 354] width 38 height 15
click at [662, 353] on b "southern" at bounding box center [662, 354] width 52 height 15
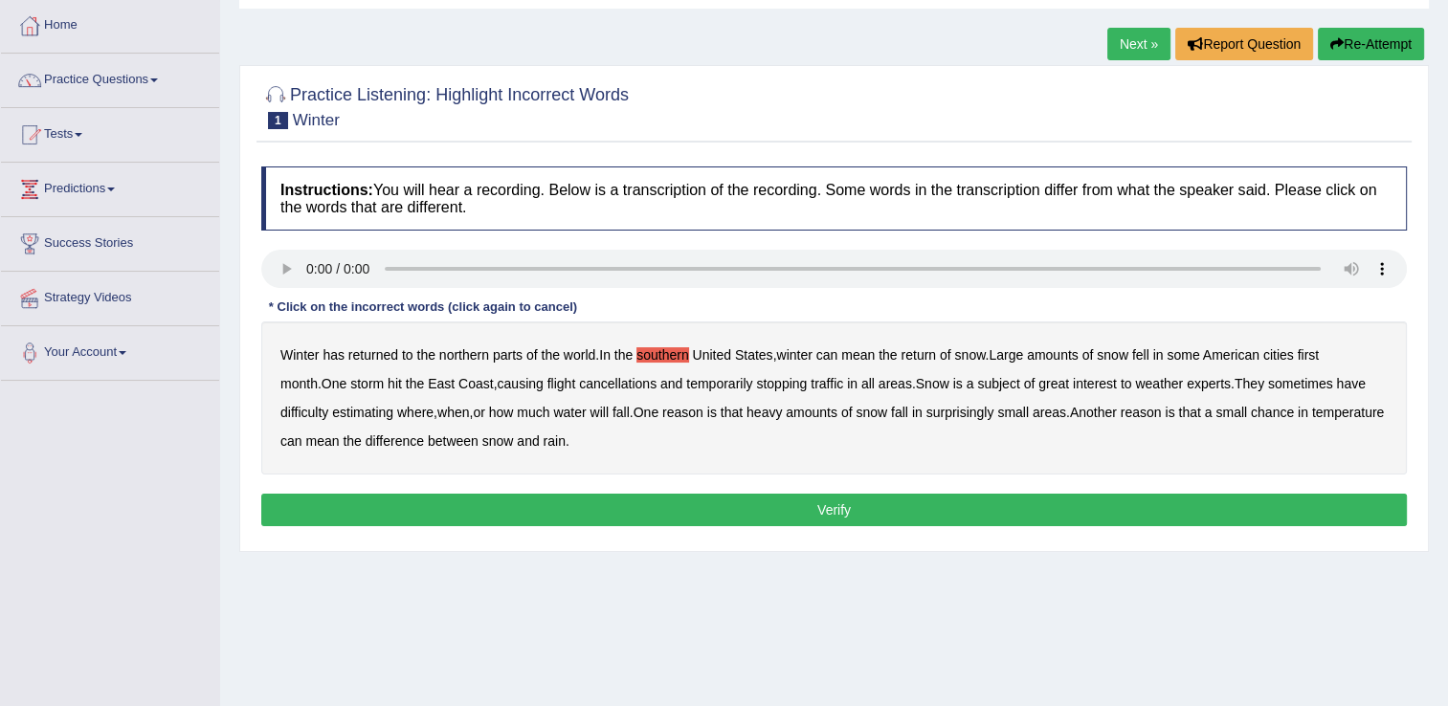
click at [1314, 347] on b "first" at bounding box center [1309, 354] width 22 height 15
click at [861, 381] on b "all" at bounding box center [867, 383] width 13 height 15
click at [572, 407] on b "water" at bounding box center [569, 412] width 33 height 15
click at [1155, 619] on div "Home Practice Listening: Highlight Incorrect Words Winter Next » Report Questio…" at bounding box center [834, 382] width 1228 height 957
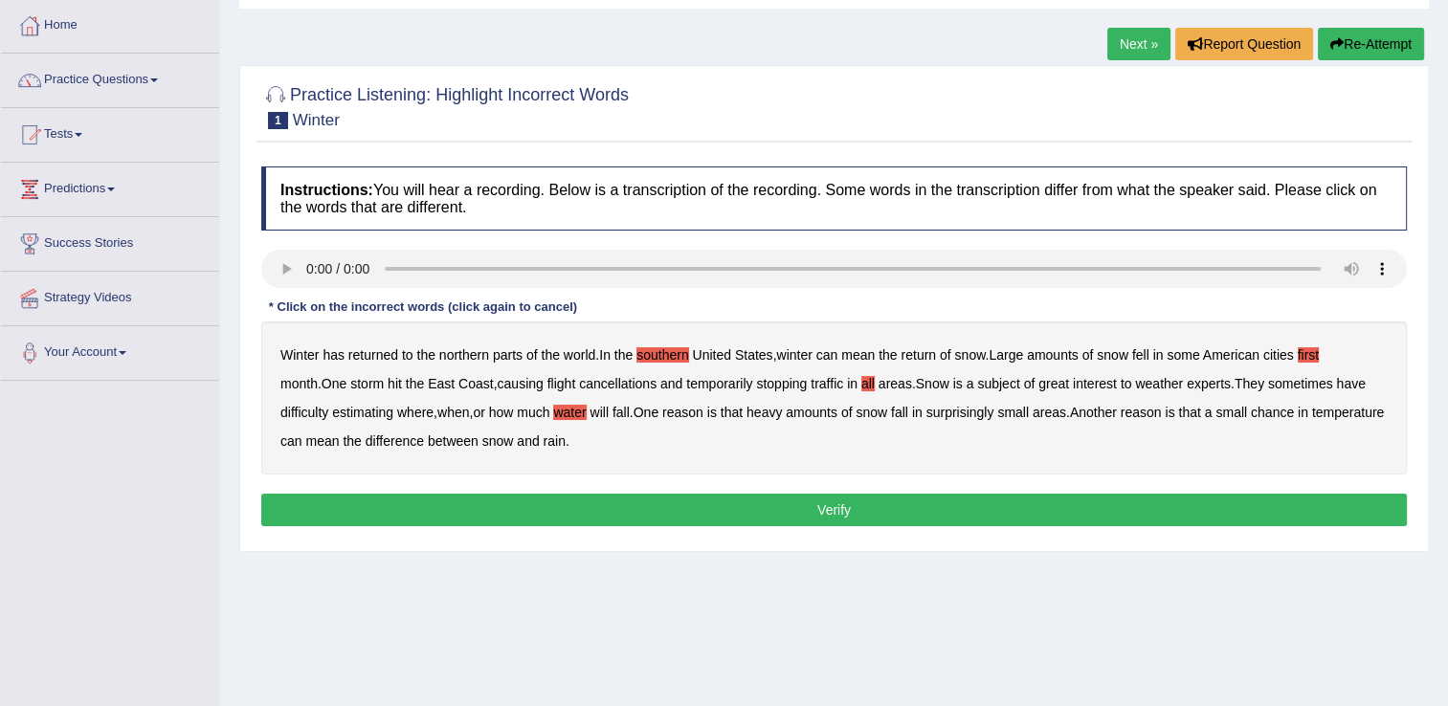
click at [1103, 614] on div "Home Practice Listening: Highlight Incorrect Words Winter Next » Report Questio…" at bounding box center [834, 382] width 1228 height 957
click at [476, 654] on div "Home Practice Listening: Highlight Incorrect Words Winter Next » Report Questio…" at bounding box center [834, 382] width 1228 height 957
click at [1137, 603] on div "Home Practice Listening: Highlight Incorrect Words Winter Next » Report Questio…" at bounding box center [834, 382] width 1228 height 957
click at [1082, 657] on div "Home Practice Listening: Highlight Incorrect Words Winter Next » Report Questio…" at bounding box center [834, 382] width 1228 height 957
click at [1225, 557] on div "Home Practice Listening: Highlight Incorrect Words Winter Next » Report Questio…" at bounding box center [834, 382] width 1228 height 957
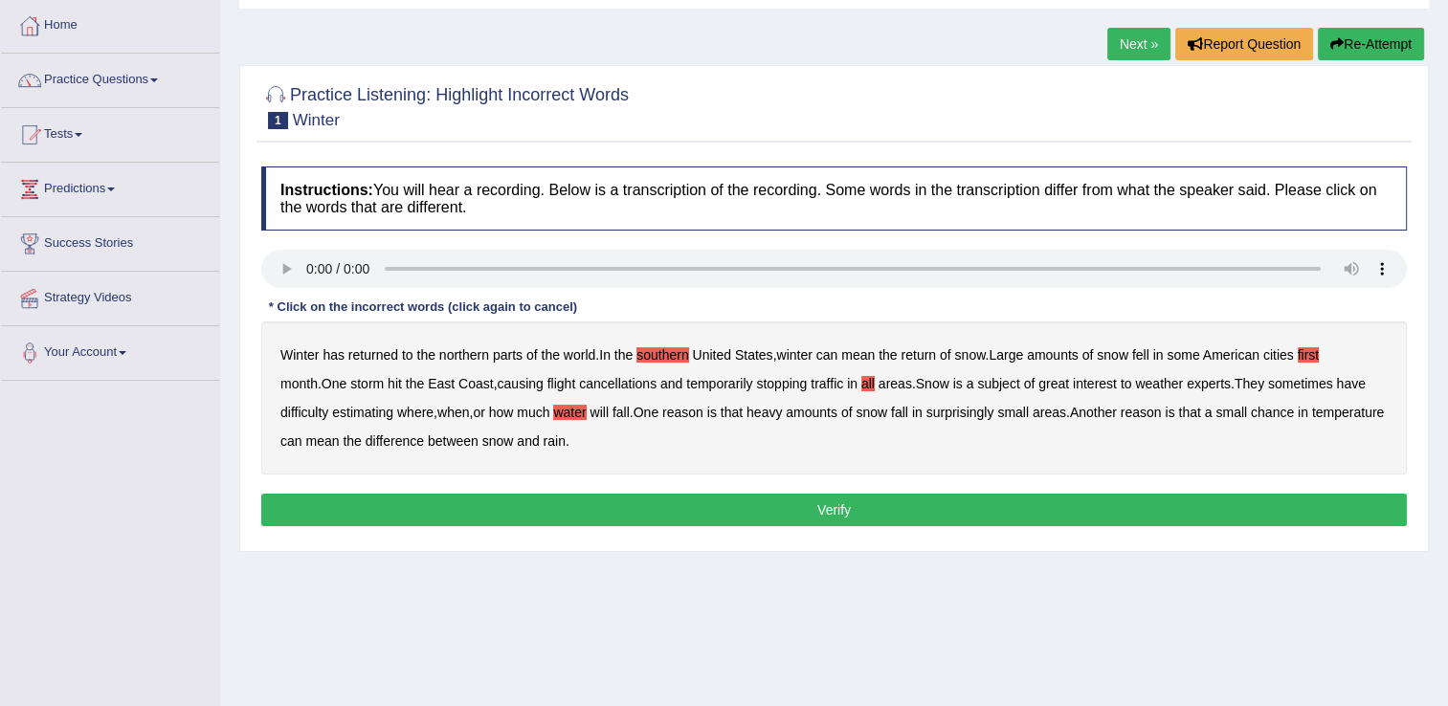
click at [1324, 565] on div "Home Practice Listening: Highlight Incorrect Words Winter Next » Report Questio…" at bounding box center [834, 382] width 1228 height 957
click at [1415, 651] on div "Home Practice Listening: Highlight Incorrect Words Winter Next » Report Questio…" at bounding box center [834, 382] width 1228 height 957
click at [1276, 409] on b "chance" at bounding box center [1272, 412] width 43 height 15
click at [833, 511] on button "Verify" at bounding box center [834, 510] width 1146 height 33
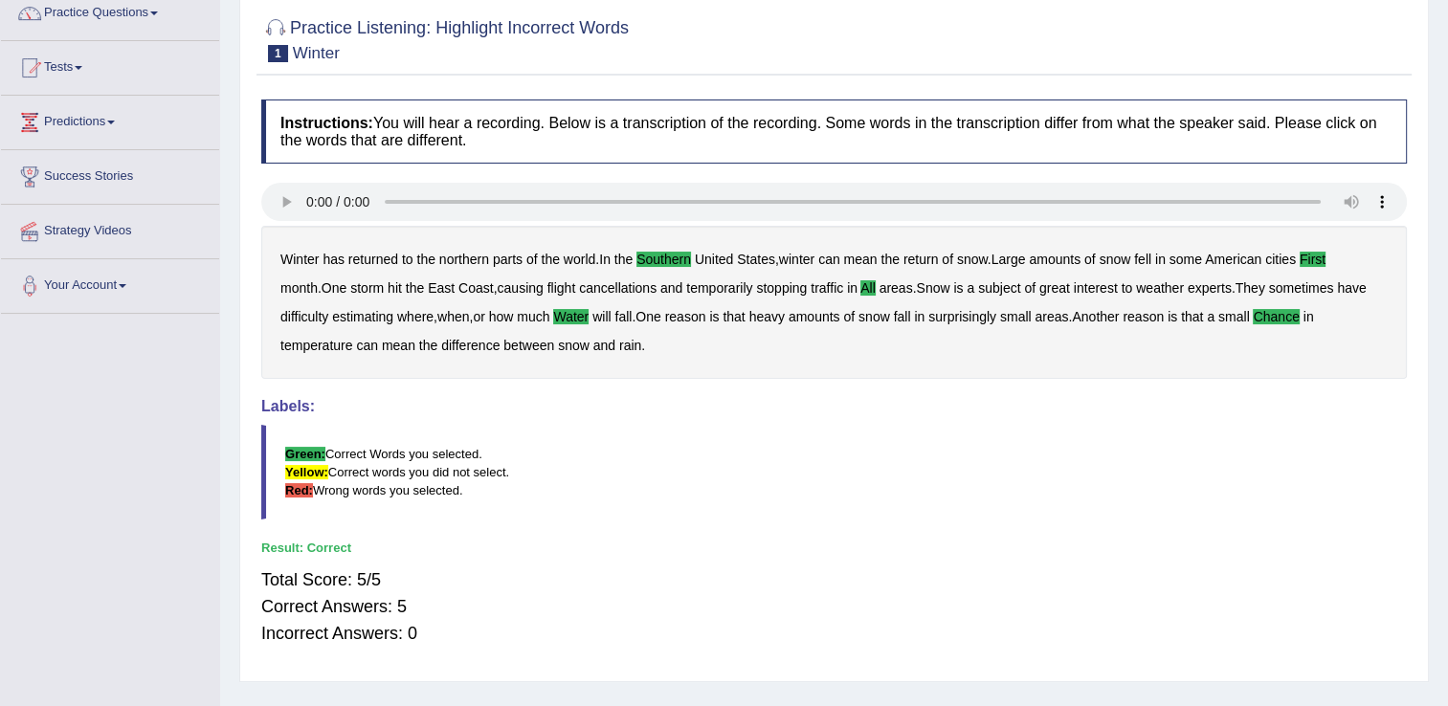
scroll to position [191, 0]
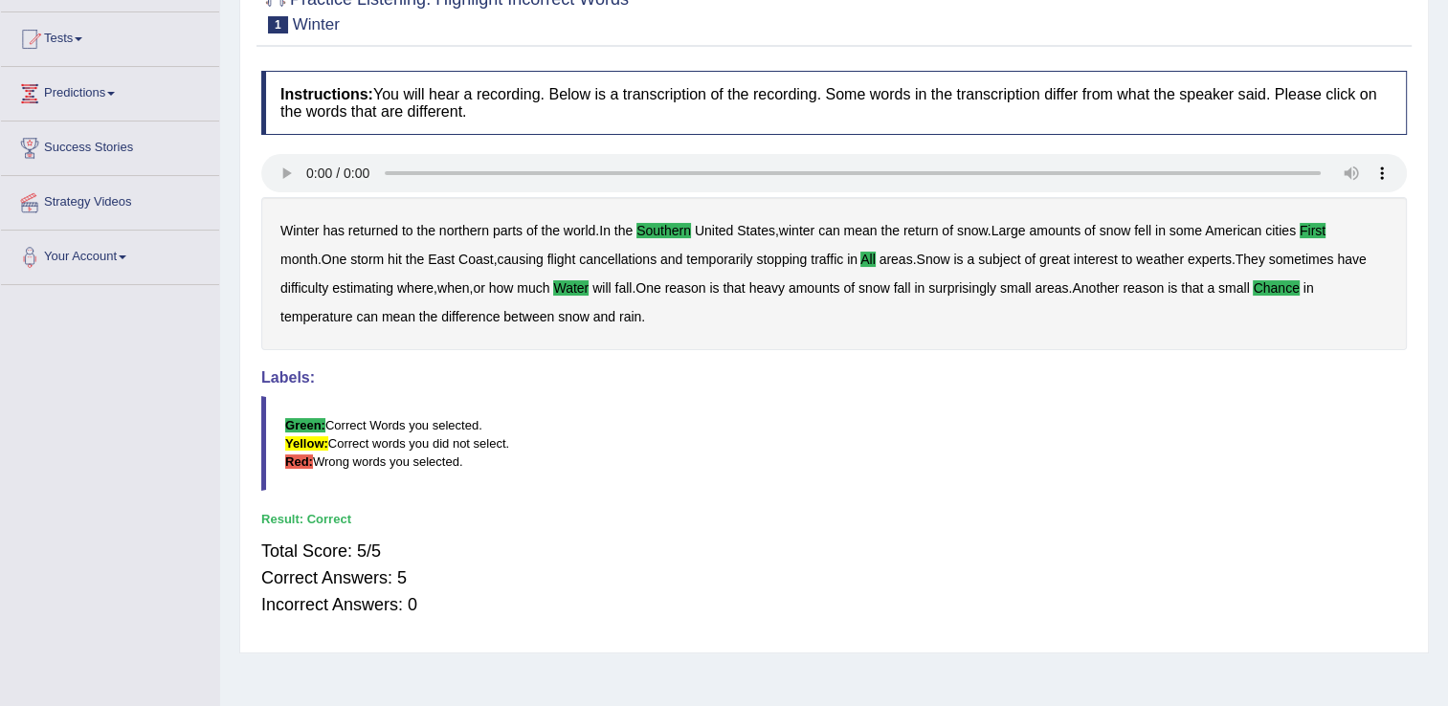
click at [1291, 286] on b "chance" at bounding box center [1276, 287] width 46 height 15
click at [1061, 283] on b "areas" at bounding box center [1051, 287] width 33 height 15
click at [1068, 282] on b "areas" at bounding box center [1051, 287] width 33 height 15
click at [1290, 283] on b "chance" at bounding box center [1276, 287] width 46 height 15
click at [909, 138] on div "Instructions: You will hear a recording. Below is a transcription of the record…" at bounding box center [834, 352] width 1155 height 582
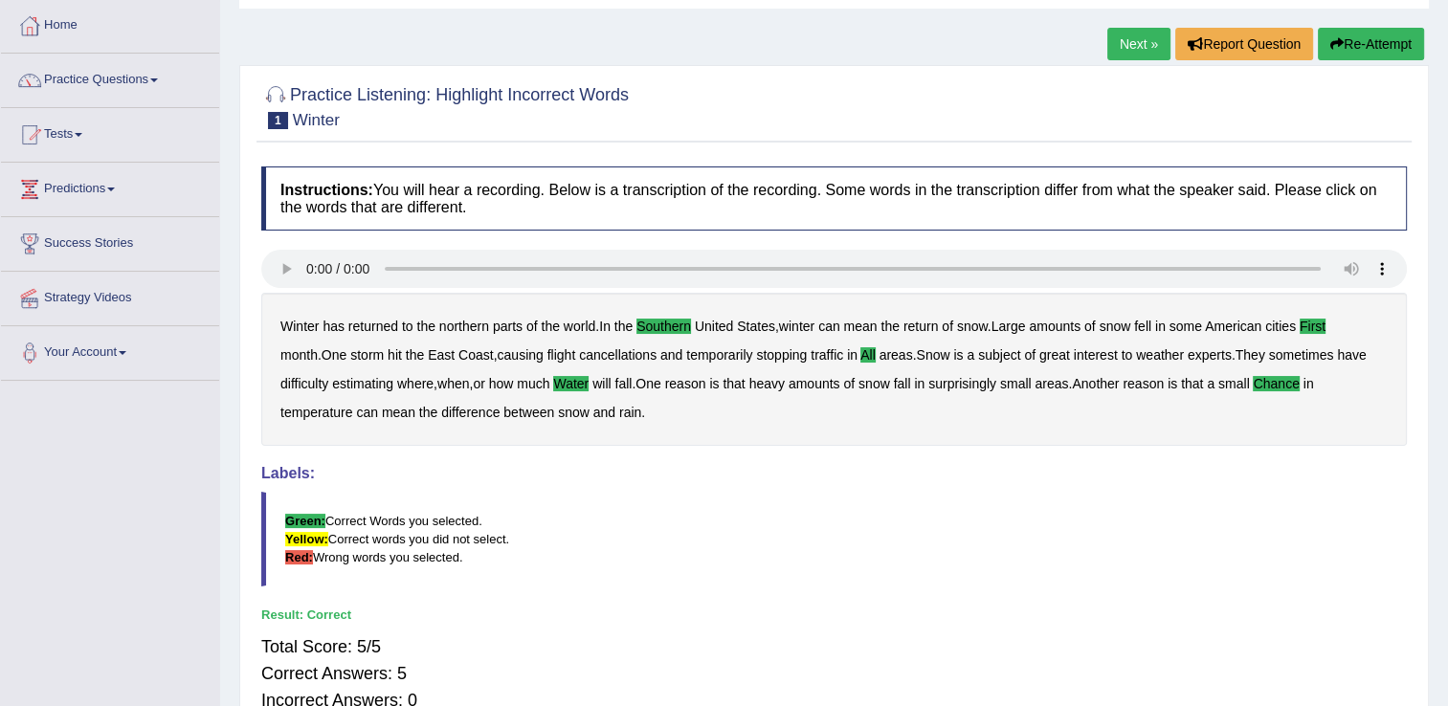
scroll to position [0, 0]
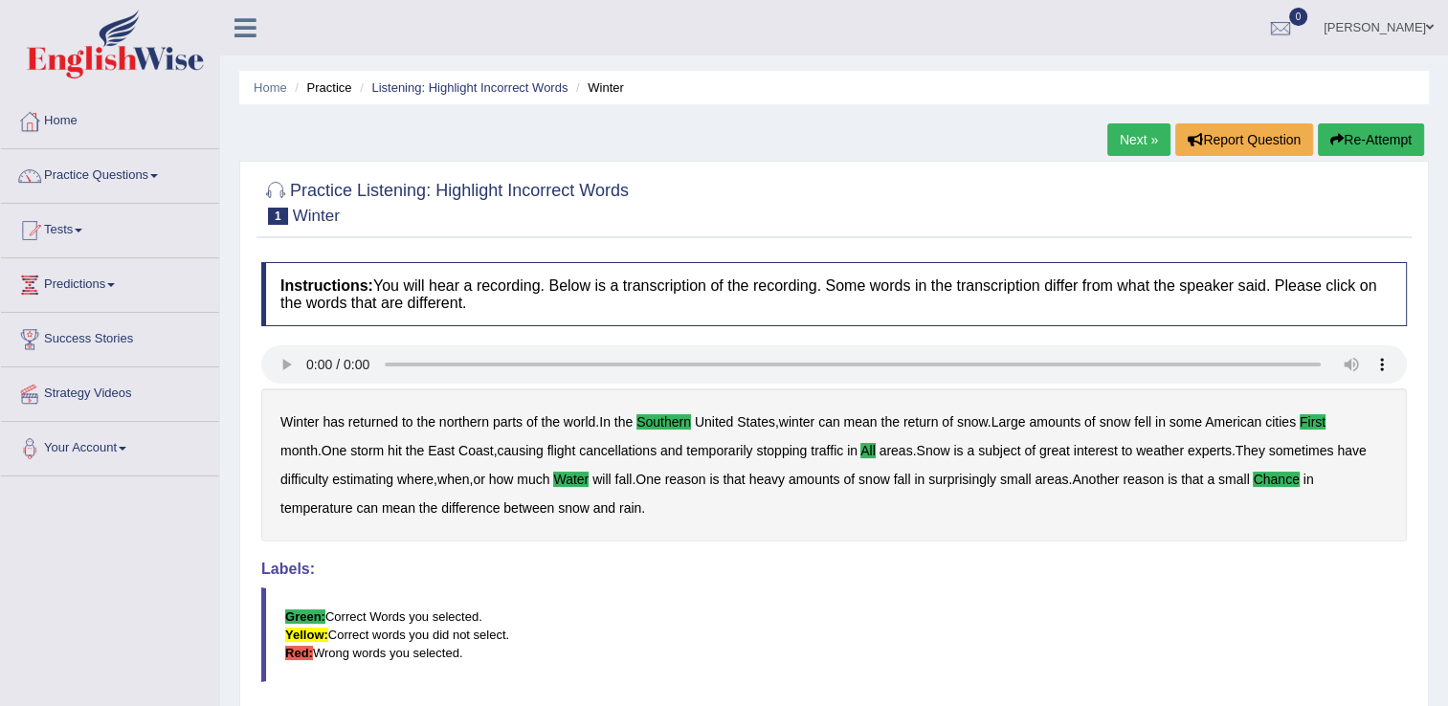
click at [1132, 140] on link "Next »" at bounding box center [1138, 139] width 63 height 33
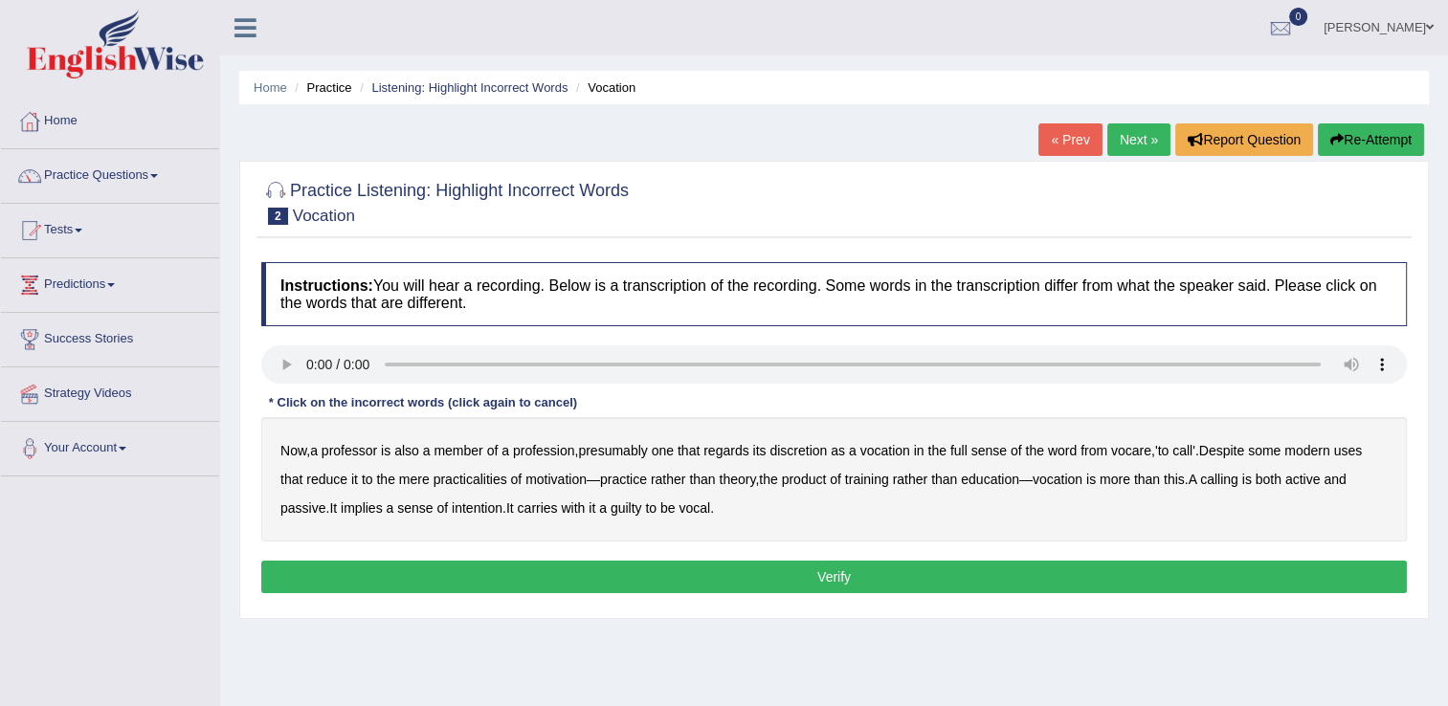
click at [869, 672] on div "Home Practice Listening: Highlight Incorrect Words Vocation « Prev Next » Repor…" at bounding box center [834, 478] width 1228 height 957
click at [848, 656] on div "Home Practice Listening: Highlight Incorrect Words Vocation « Prev Next » Repor…" at bounding box center [834, 478] width 1228 height 957
click at [1327, 667] on div "Home Practice Listening: Highlight Incorrect Words Vocation « Prev Next » Repor…" at bounding box center [834, 478] width 1228 height 957
click at [1325, 668] on div "Home Practice Listening: Highlight Incorrect Words Vocation « Prev Next » Repor…" at bounding box center [834, 478] width 1228 height 957
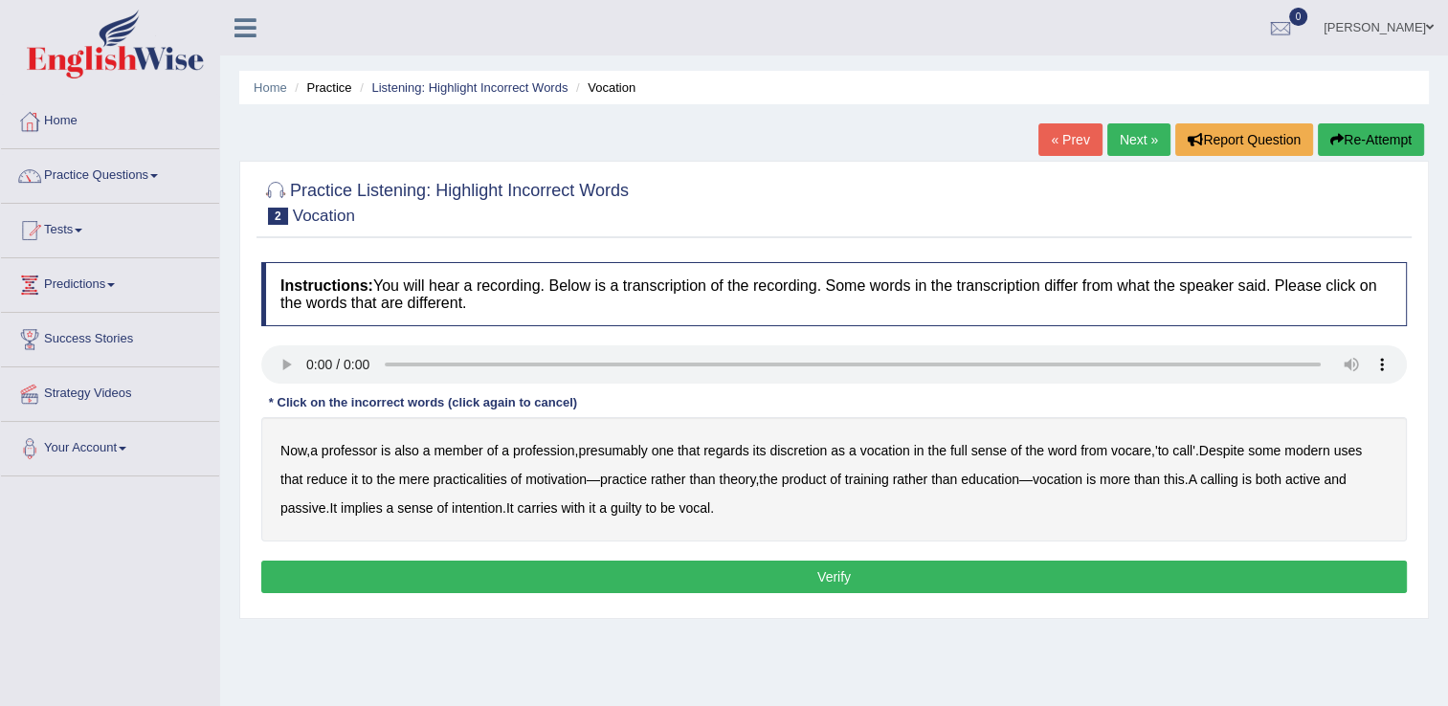
click at [614, 647] on div "Home Practice Listening: Highlight Incorrect Words Vocation « Prev Next » Repor…" at bounding box center [834, 478] width 1228 height 957
click at [168, 607] on div "Toggle navigation Home Practice Questions Speaking Practice Read Aloud Repeat S…" at bounding box center [724, 497] width 1448 height 995
click at [498, 648] on div "Home Practice Listening: Highlight Incorrect Words Vocation « Prev Next » Repor…" at bounding box center [834, 478] width 1228 height 957
click at [860, 648] on div "Home Practice Listening: Highlight Incorrect Words Vocation « Prev Next » Repor…" at bounding box center [834, 478] width 1228 height 957
click at [711, 633] on div "Home Practice Listening: Highlight Incorrect Words Vocation « Prev Next » Repor…" at bounding box center [834, 478] width 1228 height 957
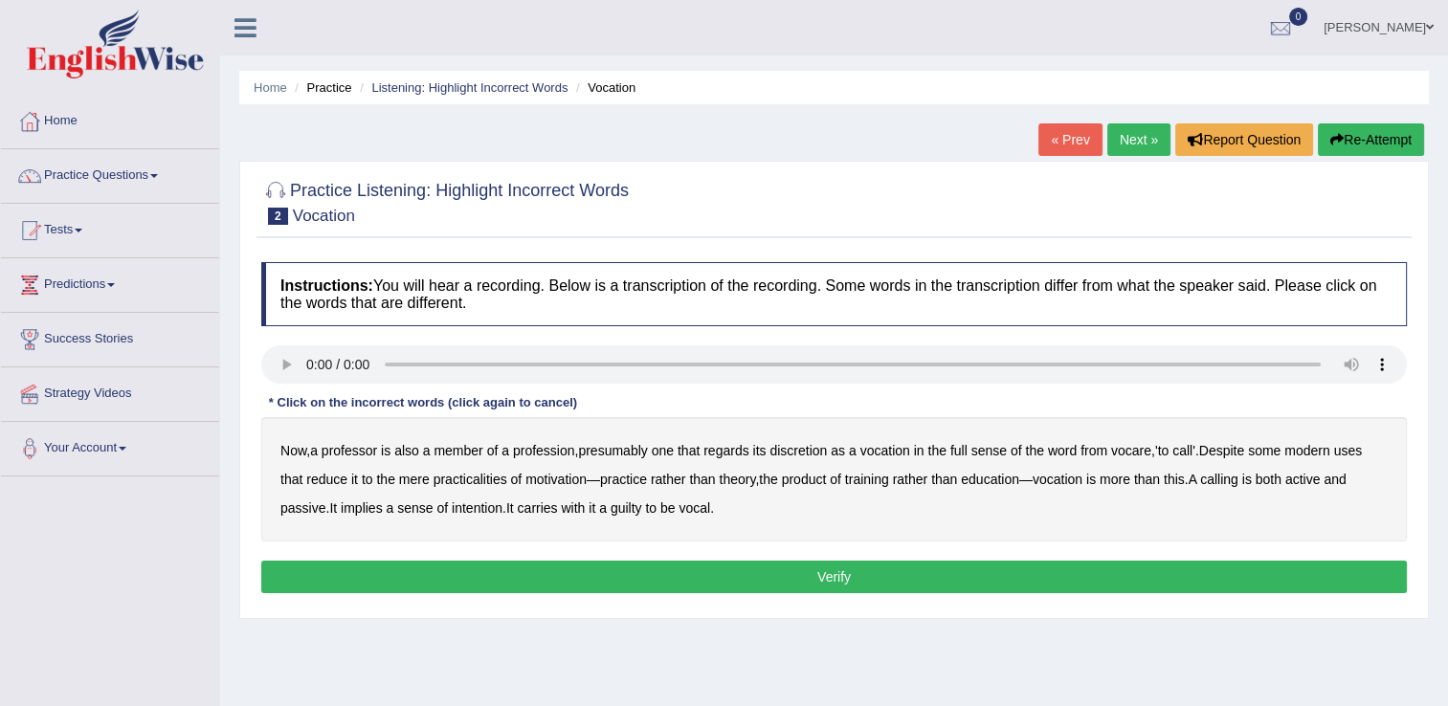
click at [711, 633] on div "Home Practice Listening: Highlight Incorrect Words Vocation « Prev Next » Repor…" at bounding box center [834, 478] width 1228 height 957
click at [798, 644] on div "Home Practice Listening: Highlight Incorrect Words Vocation « Prev Next » Repor…" at bounding box center [834, 478] width 1228 height 957
click at [826, 454] on b "discretion" at bounding box center [798, 450] width 57 height 15
click at [566, 482] on b "motivation" at bounding box center [555, 479] width 61 height 15
click at [480, 512] on b "intention" at bounding box center [477, 508] width 51 height 15
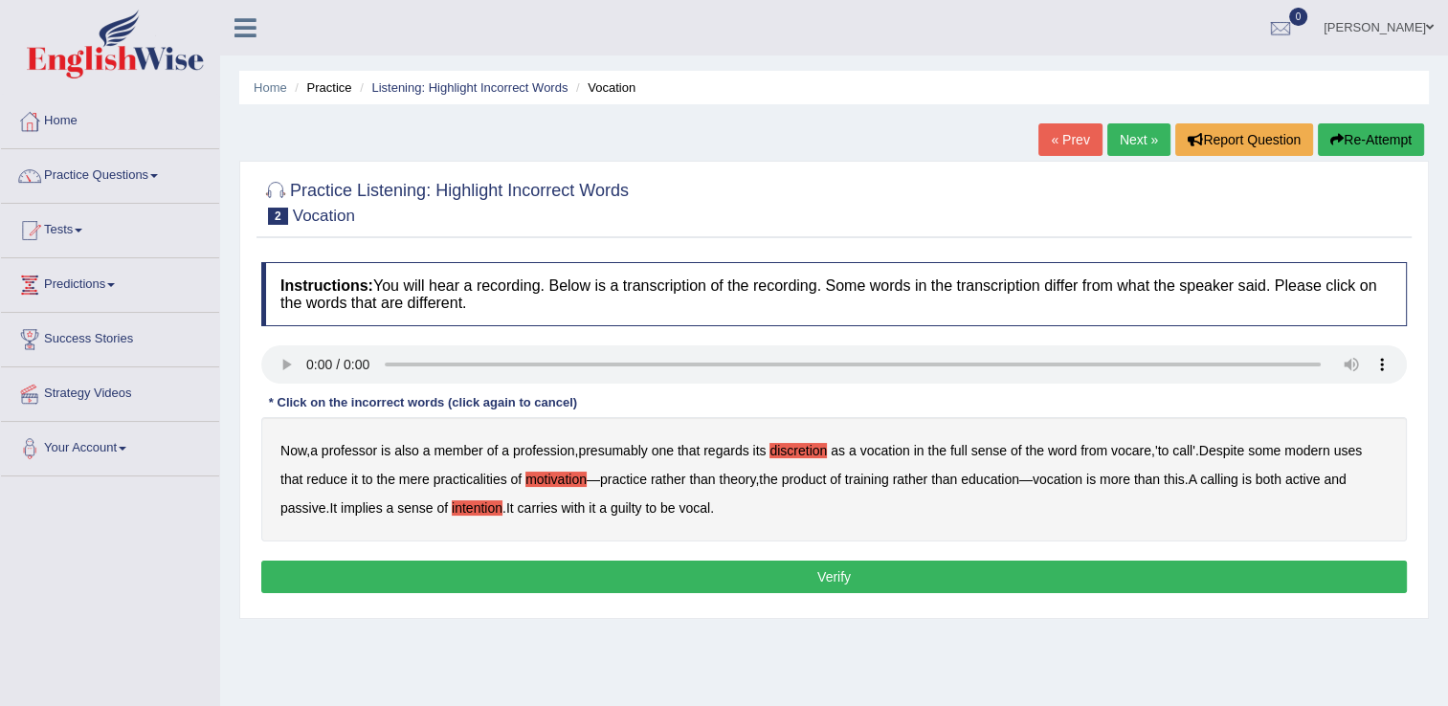
click at [635, 509] on b "guilty" at bounding box center [627, 508] width 32 height 15
click at [836, 569] on button "Verify" at bounding box center [834, 577] width 1146 height 33
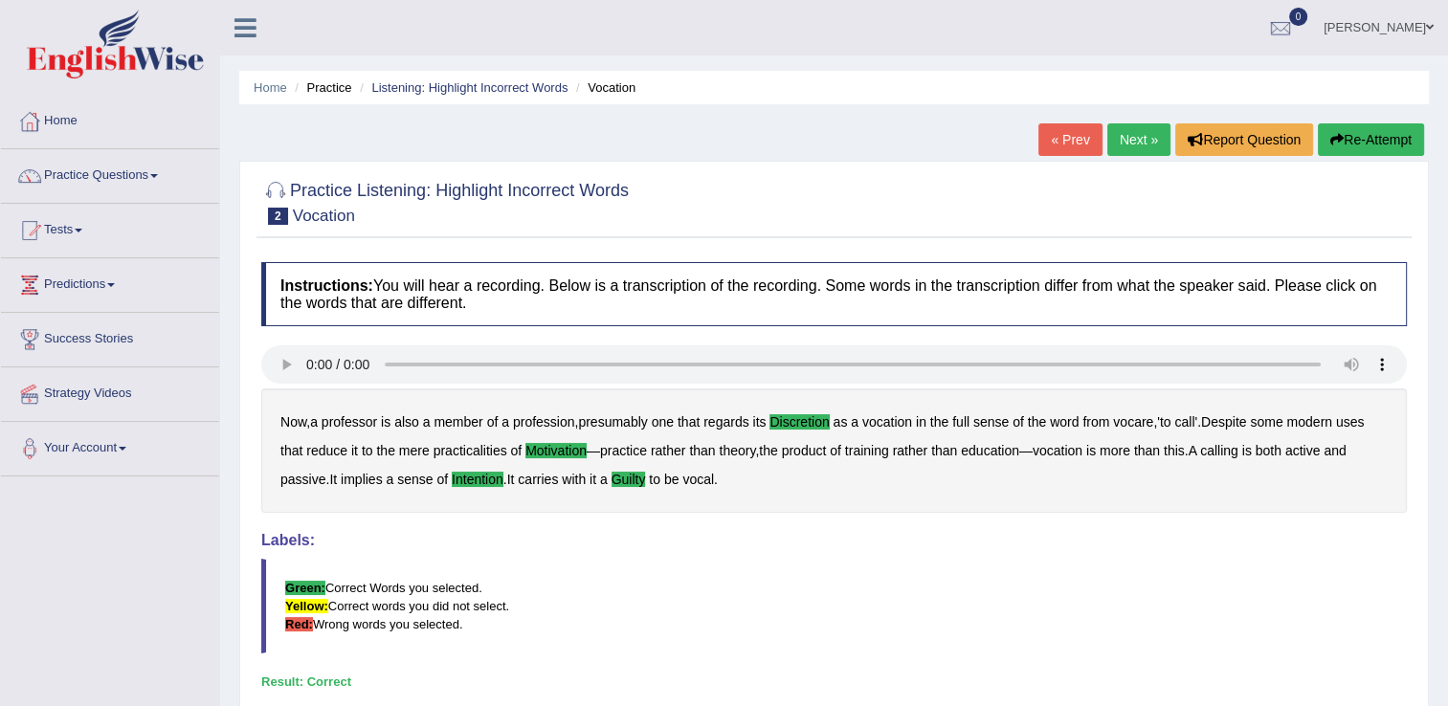
click at [837, 549] on div "Labels: Green: Correct Words you selected. Yellow: Correct words you did not se…" at bounding box center [834, 593] width 1146 height 122
click at [1327, 594] on blockquote "Green: Correct Words you selected. Yellow: Correct words you did not select. Re…" at bounding box center [834, 606] width 1146 height 95
click at [827, 628] on blockquote "Green: Correct Words you selected. Yellow: Correct words you did not select. Re…" at bounding box center [834, 606] width 1146 height 95
click at [857, 622] on blockquote "Green: Correct Words you selected. Yellow: Correct words you did not select. Re…" at bounding box center [834, 606] width 1146 height 95
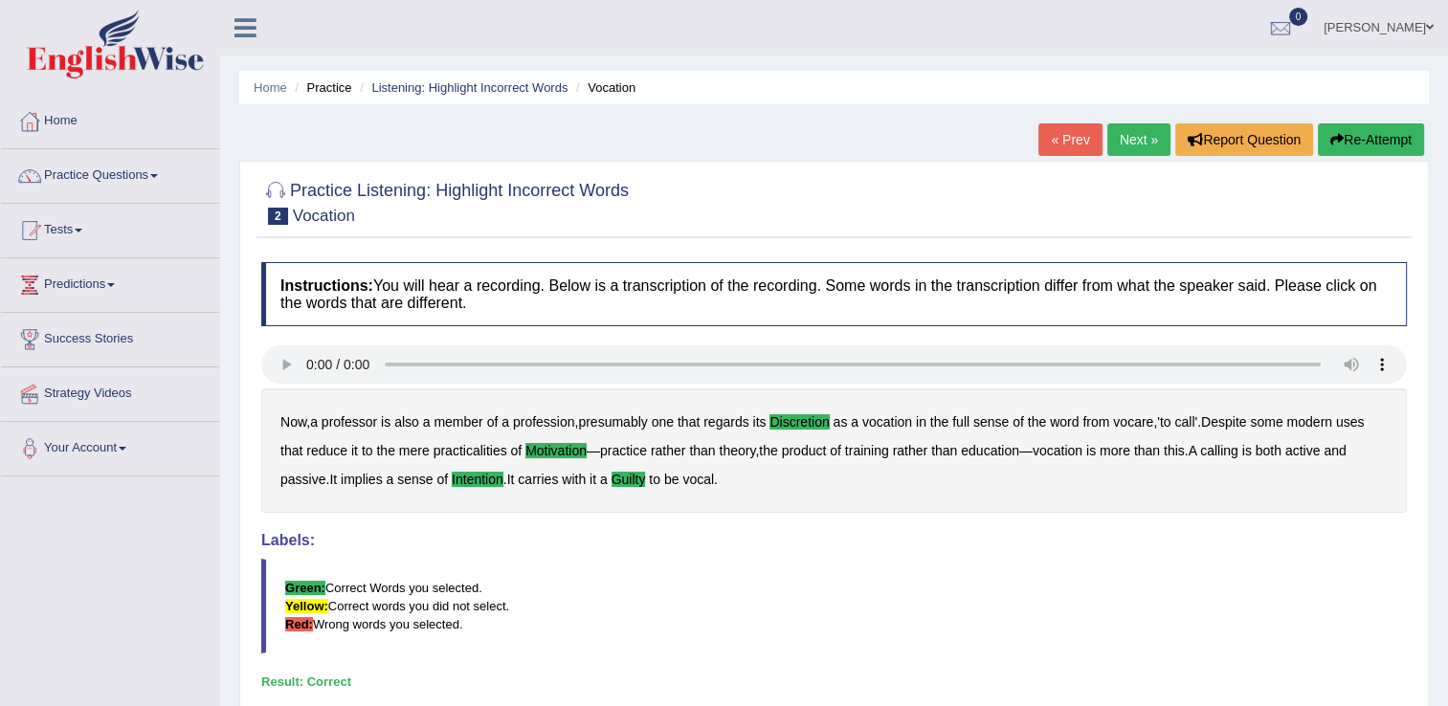
click at [1340, 641] on blockquote "Green: Correct Words you selected. Yellow: Correct words you did not select. Re…" at bounding box center [834, 606] width 1146 height 95
click at [789, 621] on blockquote "Green: Correct Words you selected. Yellow: Correct words you did not select. Re…" at bounding box center [834, 606] width 1146 height 95
click at [119, 173] on link "Practice Questions" at bounding box center [110, 173] width 218 height 48
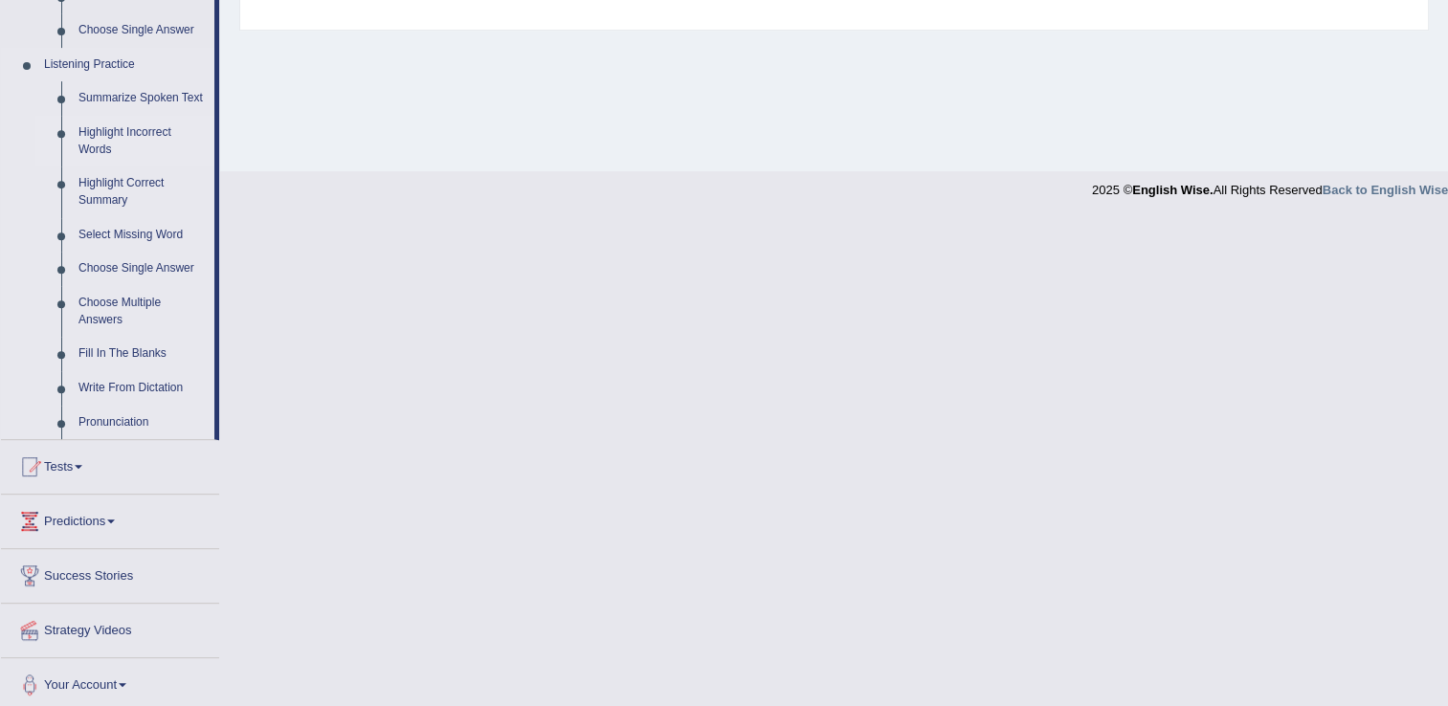
scroll to position [792, 0]
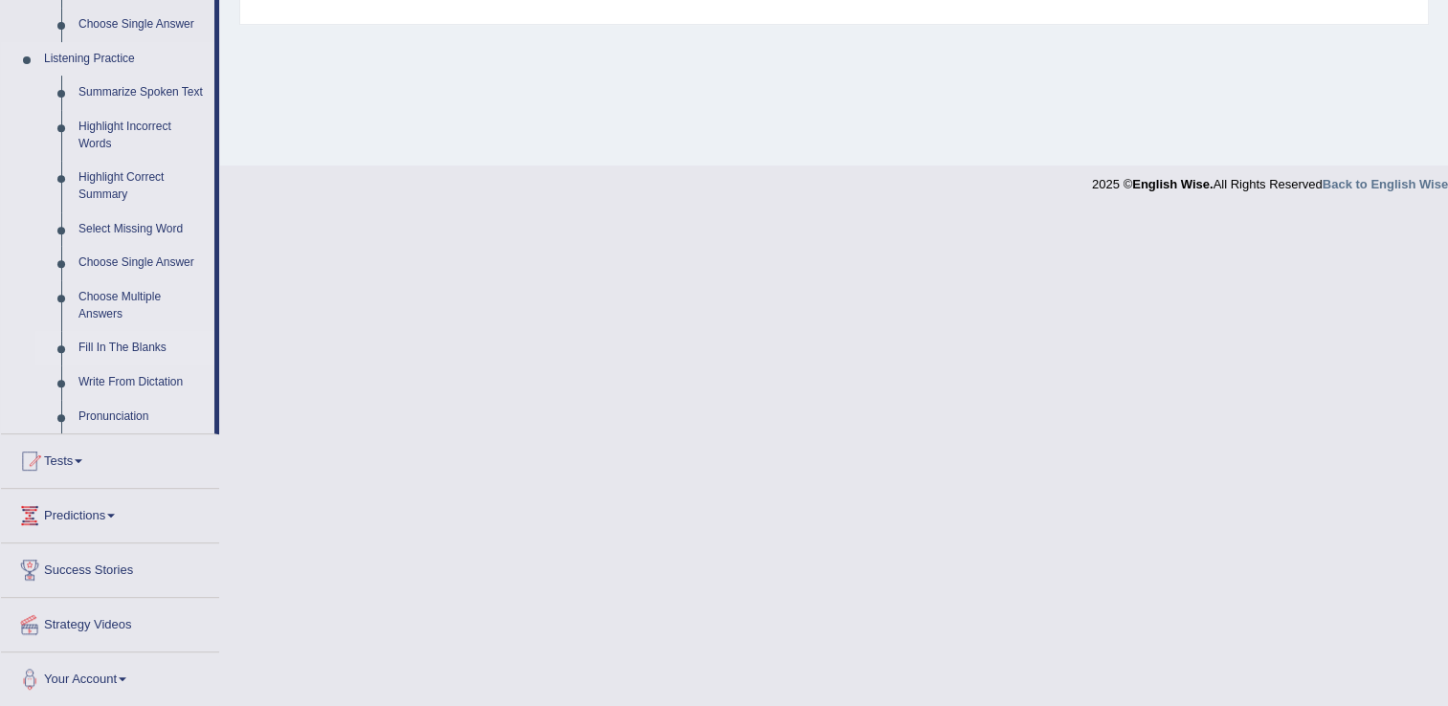
click at [152, 373] on link "Write From Dictation" at bounding box center [142, 383] width 145 height 34
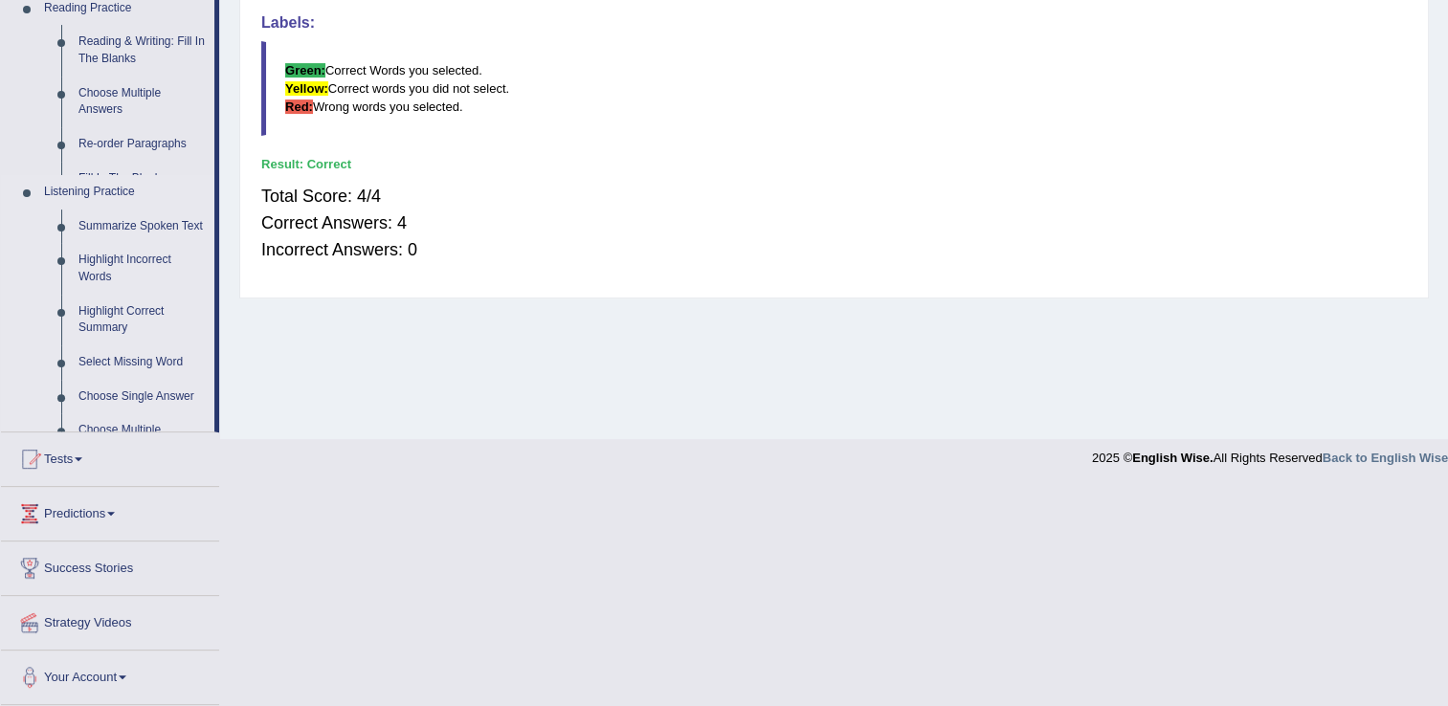
scroll to position [299, 0]
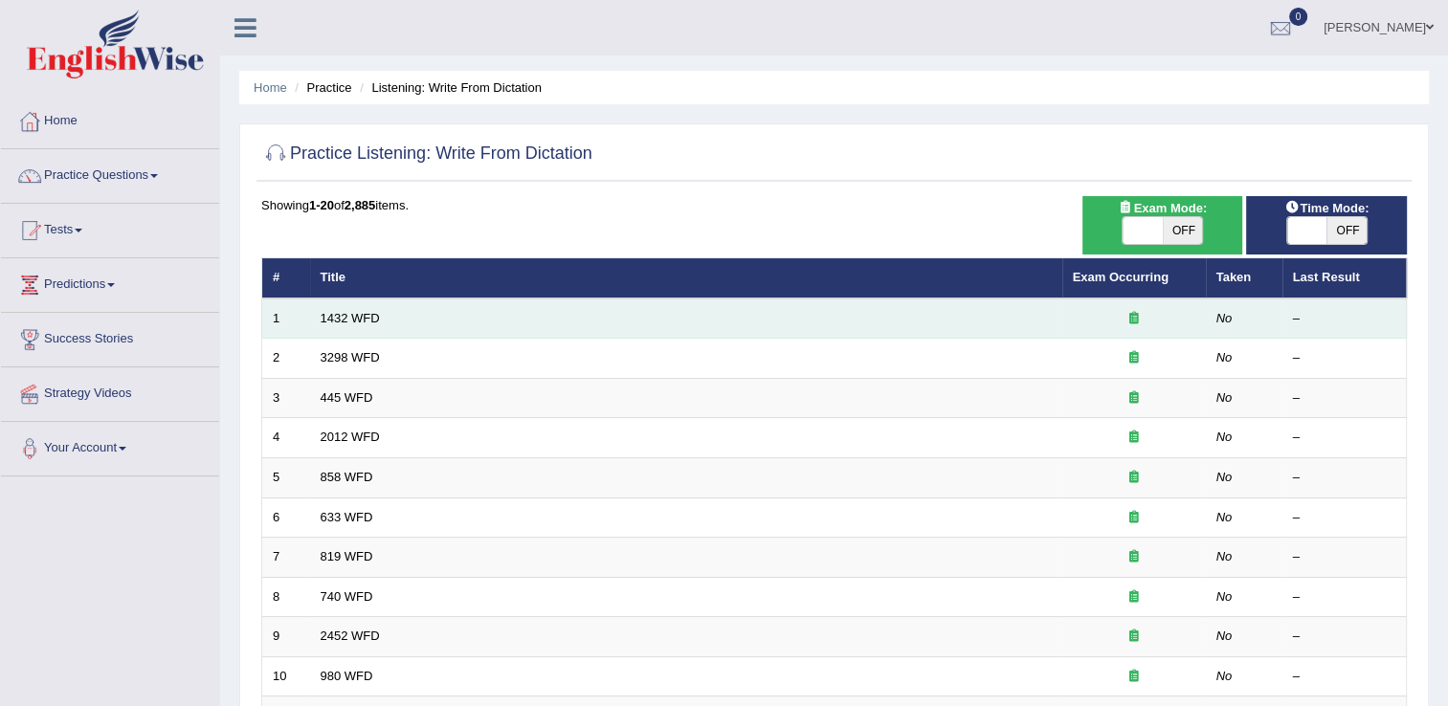
click at [340, 306] on td "1432 WFD" at bounding box center [686, 319] width 752 height 40
click at [345, 311] on link "1432 WFD" at bounding box center [350, 318] width 59 height 14
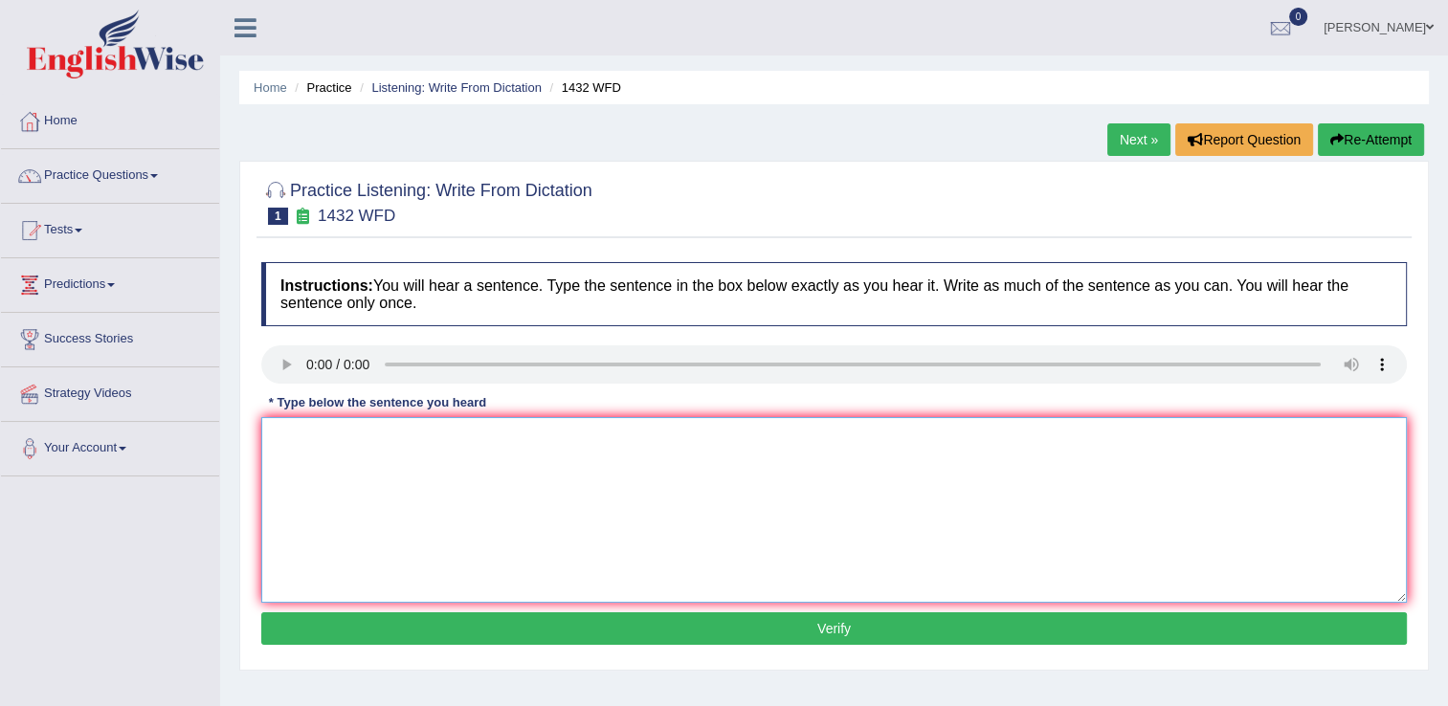
click at [361, 434] on textarea at bounding box center [834, 510] width 1146 height 186
click at [375, 435] on textarea "More physical adctivites is benefufcal to your health." at bounding box center [834, 510] width 1146 height 186
click at [463, 431] on textarea "More physical activites is benefufcal to your health." at bounding box center [834, 510] width 1146 height 186
type textarea "More physical activites is beneficial to your health."
click at [815, 625] on button "Verify" at bounding box center [834, 629] width 1146 height 33
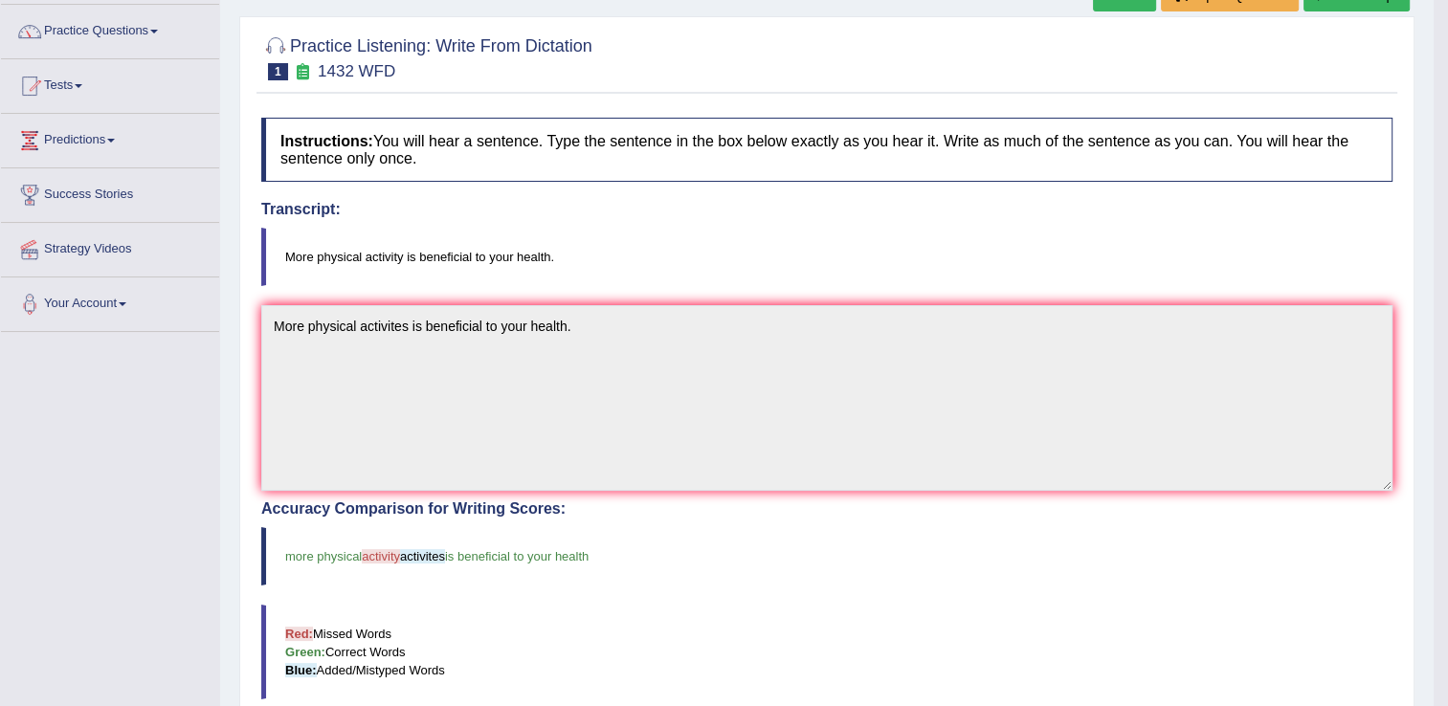
scroll to position [96, 0]
